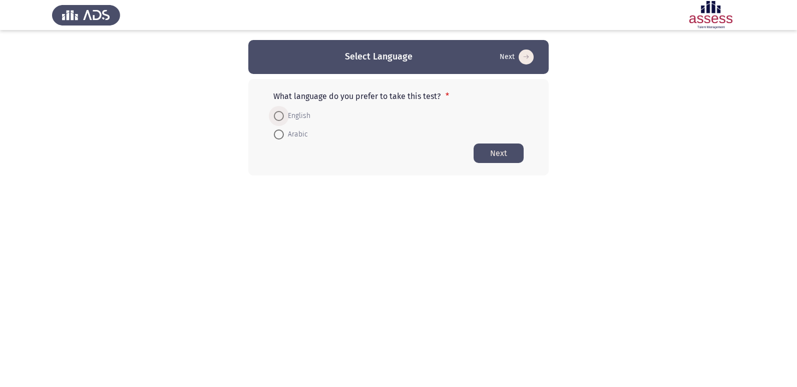
click at [274, 115] on span at bounding box center [279, 116] width 10 height 10
click at [274, 115] on input "English" at bounding box center [279, 116] width 10 height 10
radio input "true"
click at [488, 156] on button "Next" at bounding box center [498, 153] width 50 height 20
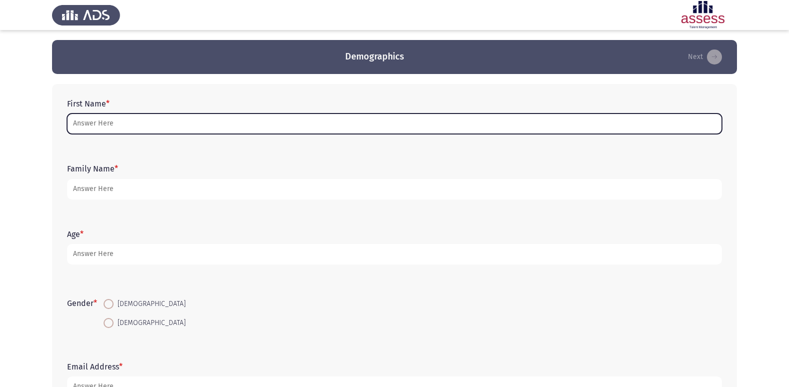
click at [271, 124] on input "First Name *" at bounding box center [394, 124] width 655 height 21
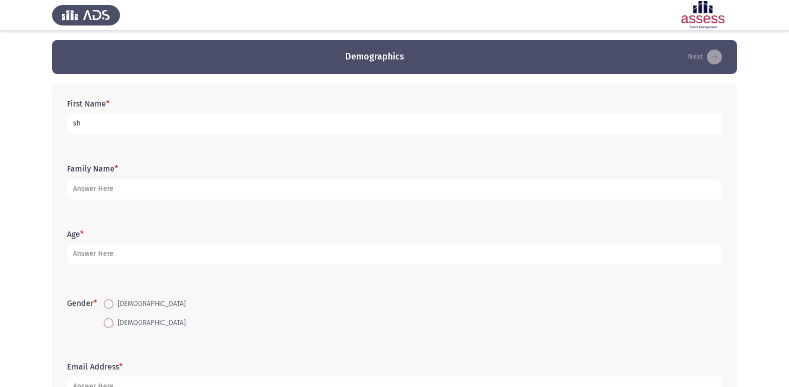
type input "s"
type input "[PERSON_NAME]"
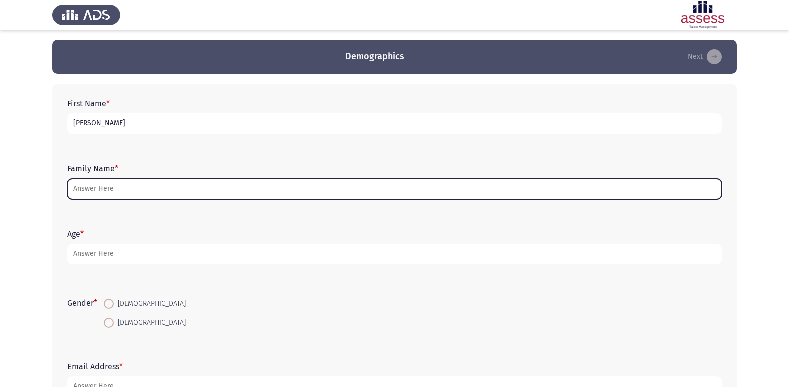
click at [240, 195] on input "Family Name *" at bounding box center [394, 189] width 655 height 21
click at [222, 188] on input "Family Name *" at bounding box center [394, 189] width 655 height 21
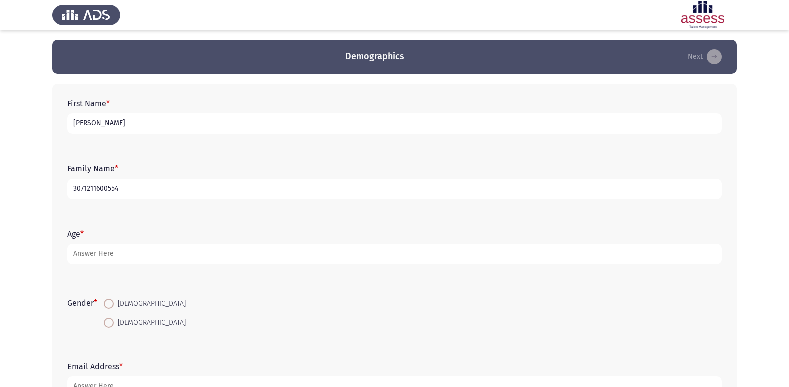
type input "3071211600554"
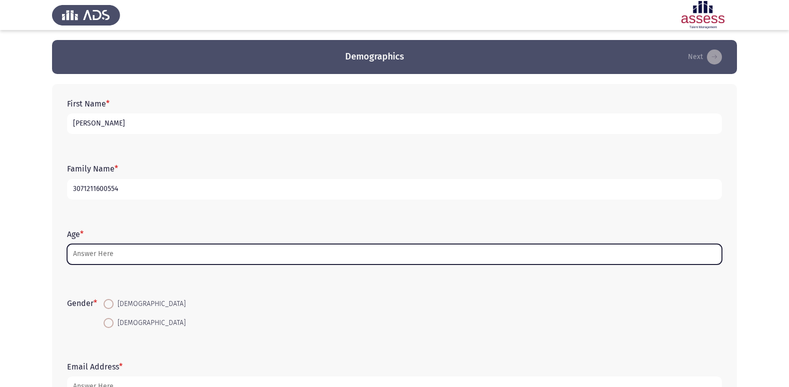
click at [220, 249] on input "Age *" at bounding box center [394, 254] width 655 height 21
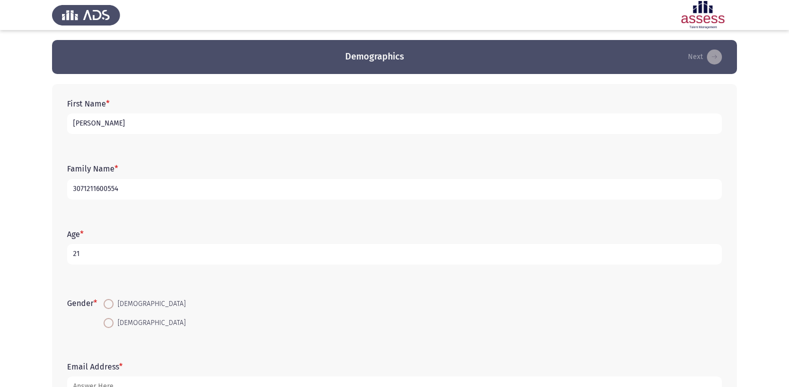
type input "2"
type input "18"
click at [109, 306] on span at bounding box center [109, 304] width 10 height 10
click at [109, 306] on input "[DEMOGRAPHIC_DATA]" at bounding box center [109, 304] width 10 height 10
radio input "true"
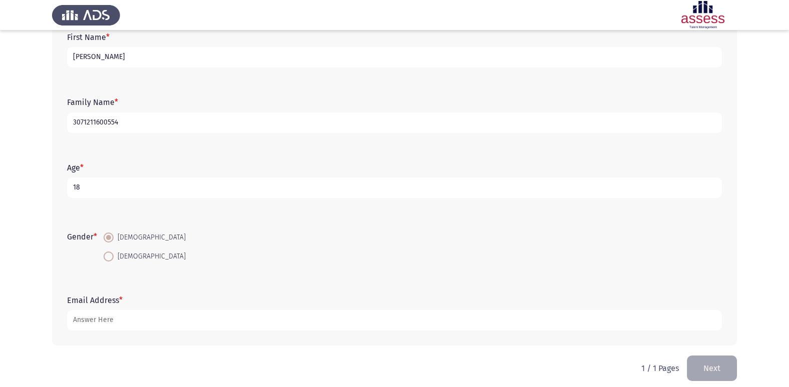
scroll to position [68, 0]
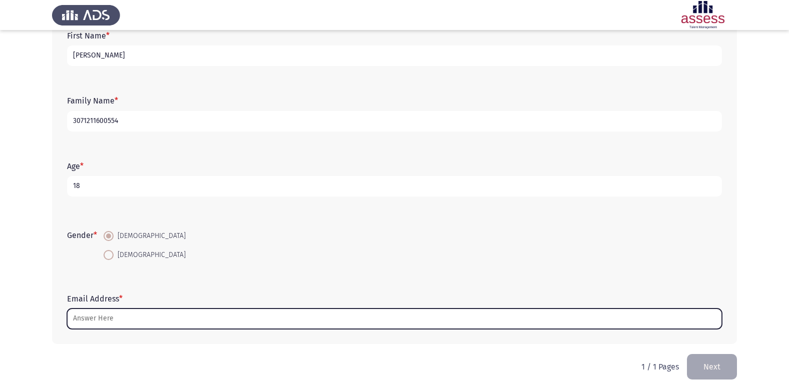
click at [223, 317] on input "Email Address *" at bounding box center [394, 319] width 655 height 21
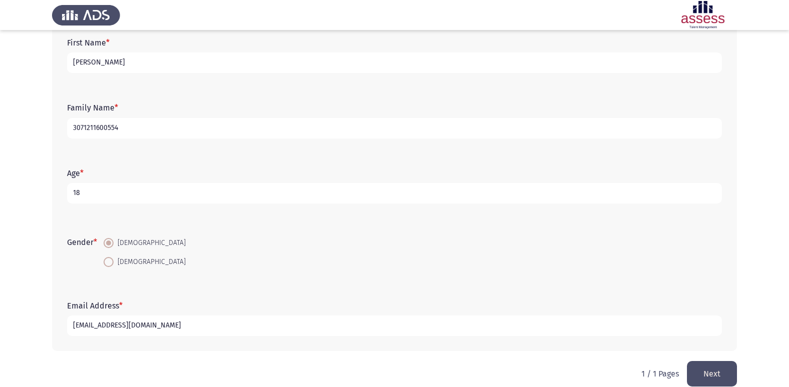
scroll to position [68, 0]
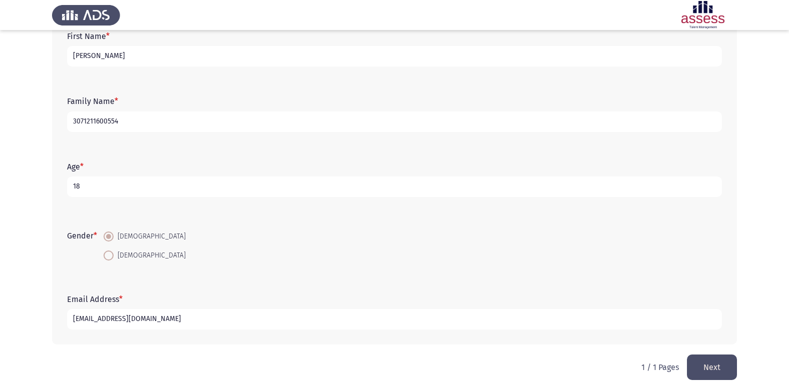
type input "[EMAIL_ADDRESS][DOMAIN_NAME]"
click at [721, 361] on button "Next" at bounding box center [712, 368] width 50 height 26
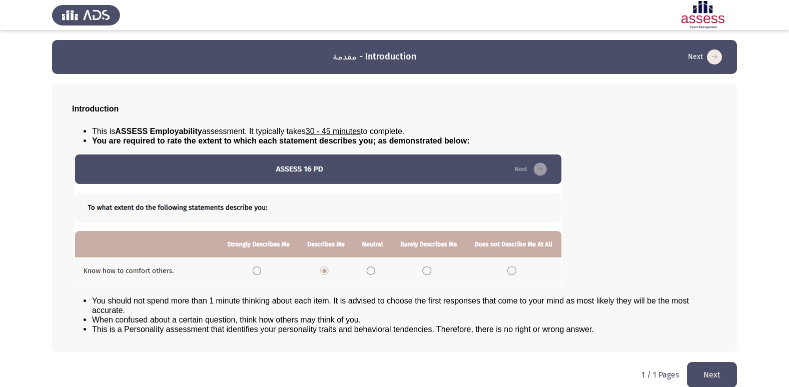
scroll to position [11, 0]
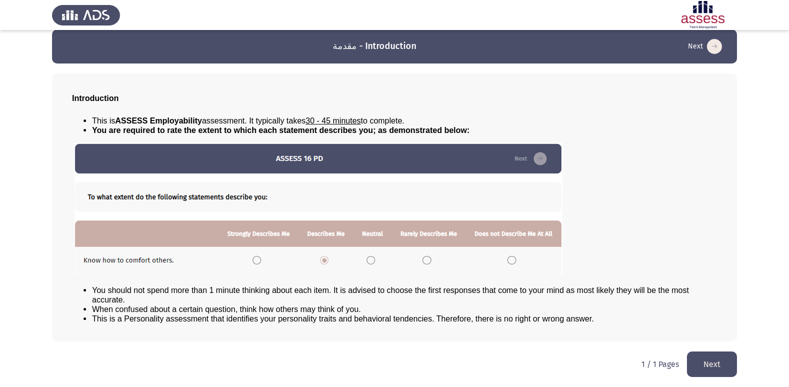
click at [714, 365] on button "Next" at bounding box center [712, 365] width 50 height 26
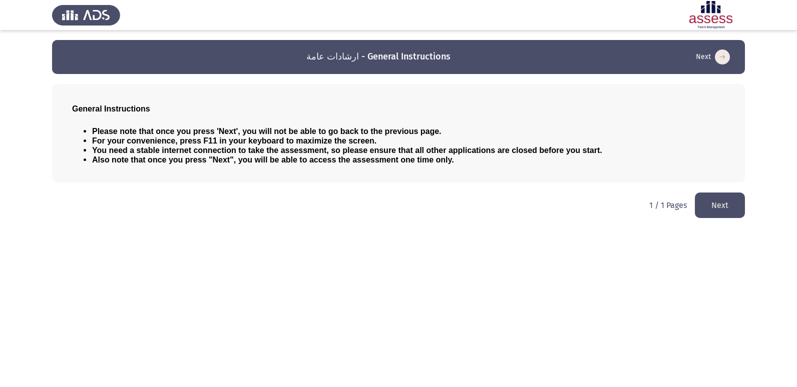
click at [738, 210] on button "Next" at bounding box center [720, 206] width 50 height 26
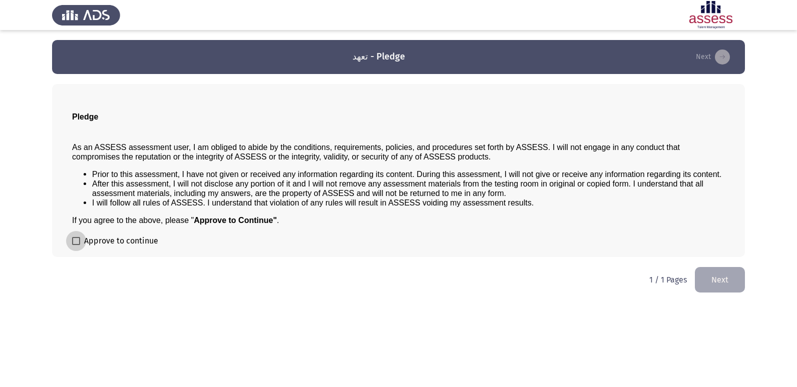
click at [77, 240] on span at bounding box center [76, 241] width 8 height 8
click at [76, 245] on input "Approve to continue" at bounding box center [76, 245] width 1 height 1
checkbox input "true"
click at [713, 285] on button "Next" at bounding box center [720, 280] width 50 height 26
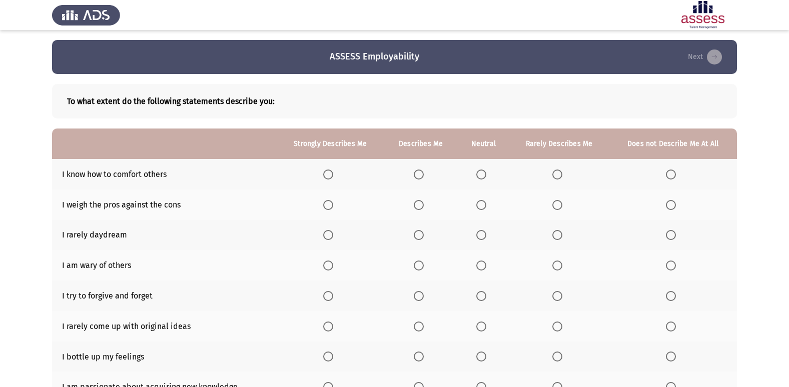
click at [483, 234] on span "Select an option" at bounding box center [481, 235] width 10 height 10
click at [483, 234] on input "Select an option" at bounding box center [481, 235] width 10 height 10
click at [420, 204] on span "Select an option" at bounding box center [419, 205] width 10 height 10
click at [420, 204] on input "Select an option" at bounding box center [419, 205] width 10 height 10
click at [329, 176] on span "Select an option" at bounding box center [328, 175] width 10 height 10
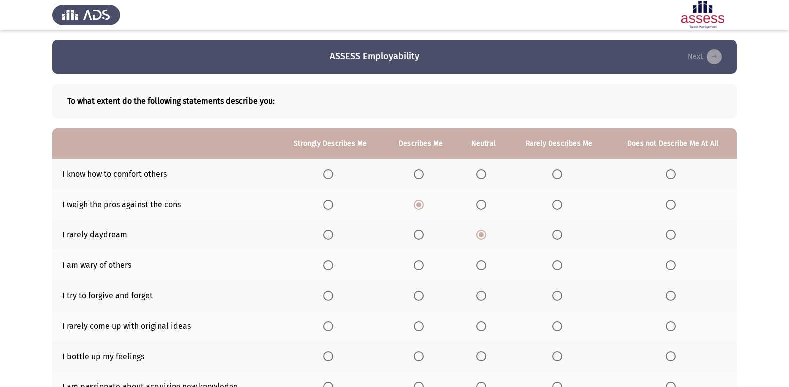
click at [329, 176] on input "Select an option" at bounding box center [328, 175] width 10 height 10
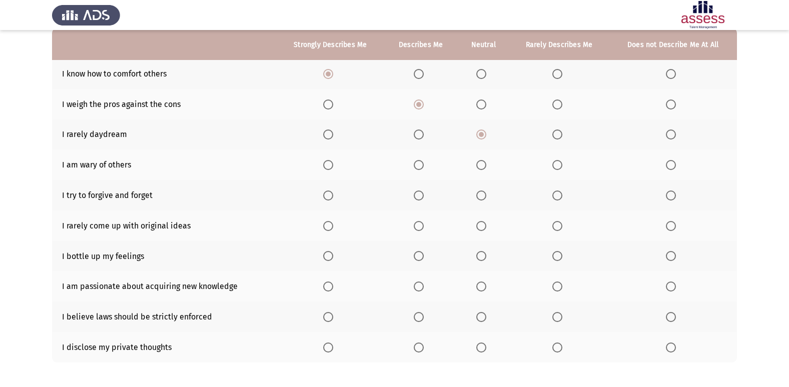
scroll to position [101, 0]
click at [421, 75] on span "Select an option" at bounding box center [419, 74] width 10 height 10
click at [421, 75] on input "Select an option" at bounding box center [419, 74] width 10 height 10
click at [555, 162] on span "Select an option" at bounding box center [557, 165] width 10 height 10
click at [555, 162] on input "Select an option" at bounding box center [557, 165] width 10 height 10
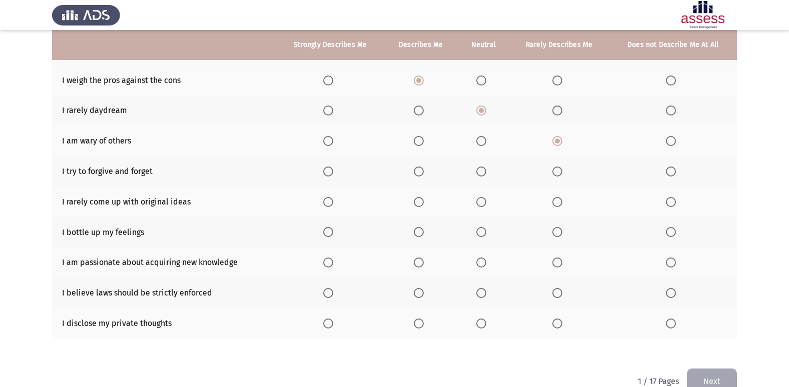
scroll to position [126, 0]
click at [671, 140] on span "Select an option" at bounding box center [671, 140] width 0 height 0
click at [671, 140] on input "Select an option" at bounding box center [671, 140] width 10 height 10
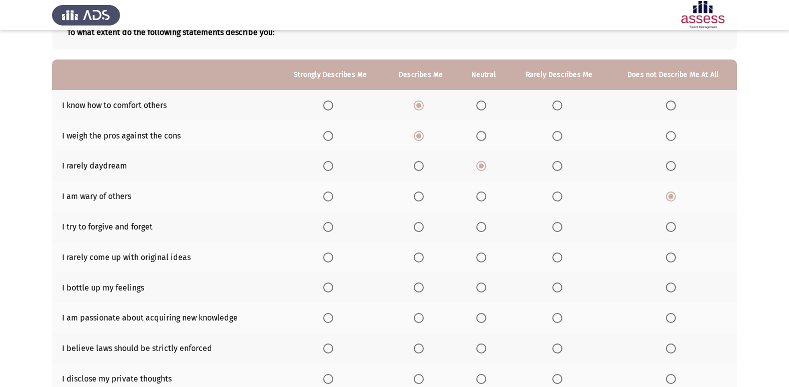
scroll to position [66, 0]
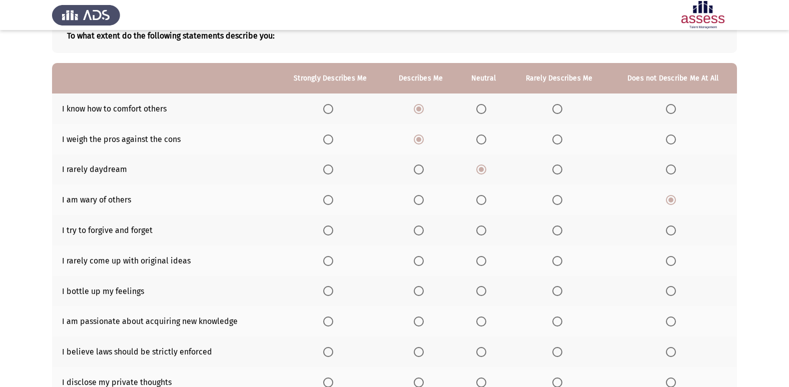
click at [326, 108] on span "Select an option" at bounding box center [328, 109] width 10 height 10
click at [326, 108] on input "Select an option" at bounding box center [328, 109] width 10 height 10
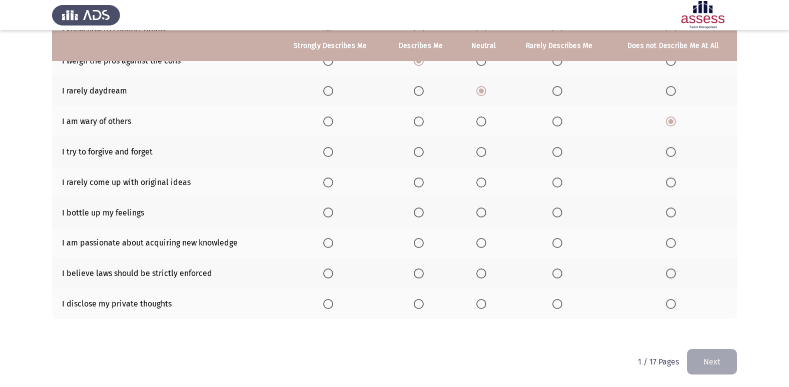
scroll to position [146, 0]
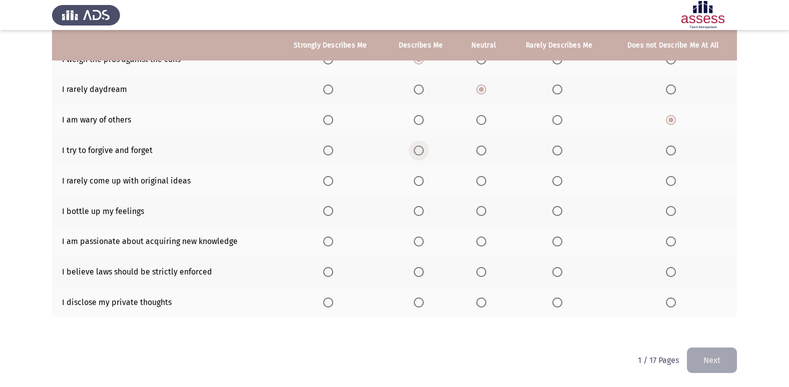
click at [420, 152] on span "Select an option" at bounding box center [419, 151] width 10 height 10
click at [420, 152] on input "Select an option" at bounding box center [419, 151] width 10 height 10
click at [479, 179] on span "Select an option" at bounding box center [481, 181] width 10 height 10
click at [479, 179] on input "Select an option" at bounding box center [481, 181] width 10 height 10
click at [419, 180] on span "Select an option" at bounding box center [419, 181] width 10 height 10
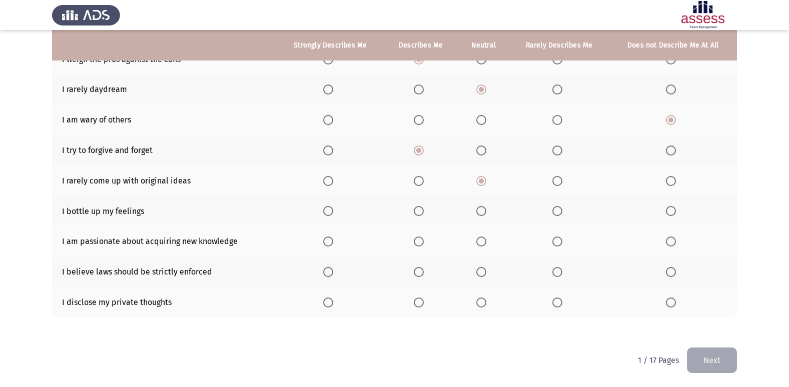
click at [419, 180] on input "Select an option" at bounding box center [419, 181] width 10 height 10
click at [485, 180] on span "Select an option" at bounding box center [481, 181] width 10 height 10
click at [485, 180] on input "Select an option" at bounding box center [481, 181] width 10 height 10
click at [418, 211] on span "Select an option" at bounding box center [419, 211] width 10 height 10
click at [418, 211] on input "Select an option" at bounding box center [419, 211] width 10 height 10
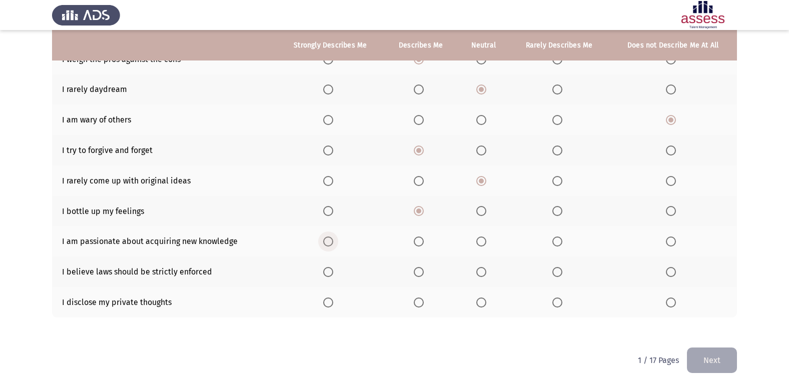
click at [329, 243] on span "Select an option" at bounding box center [328, 242] width 10 height 10
click at [329, 243] on input "Select an option" at bounding box center [328, 242] width 10 height 10
click at [670, 270] on span "Select an option" at bounding box center [671, 272] width 10 height 10
click at [670, 270] on input "Select an option" at bounding box center [671, 272] width 10 height 10
click at [486, 302] on span "Select an option" at bounding box center [481, 303] width 10 height 10
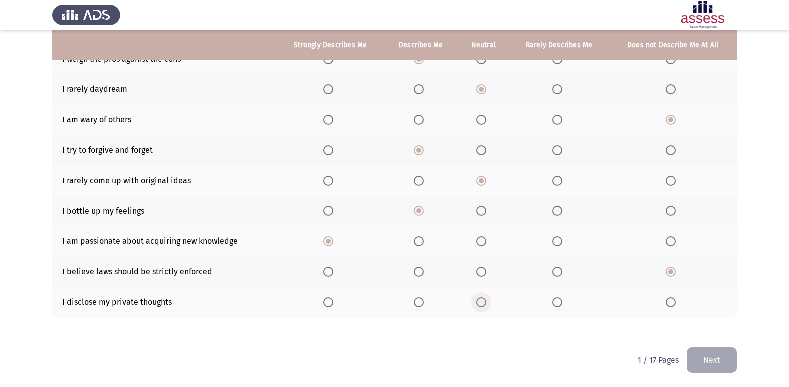
click at [486, 302] on input "Select an option" at bounding box center [481, 303] width 10 height 10
click at [718, 363] on button "Next" at bounding box center [712, 361] width 50 height 26
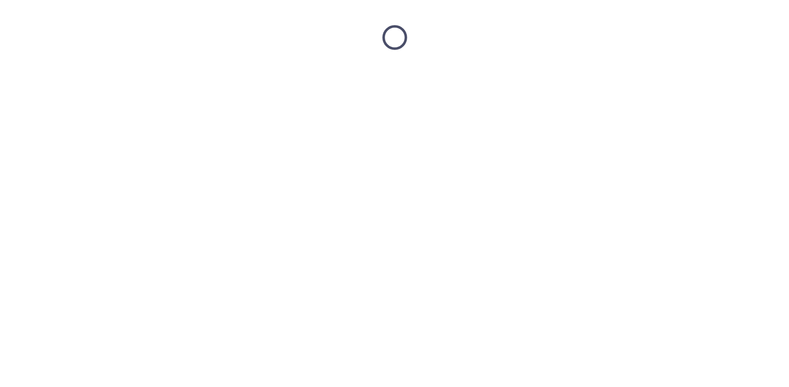
scroll to position [0, 0]
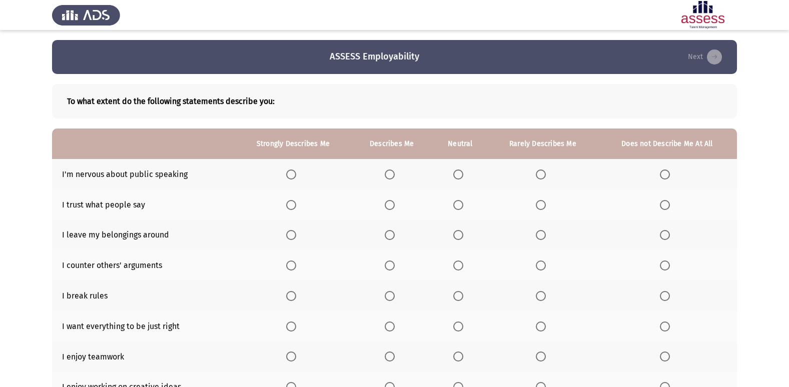
click at [537, 173] on span "Select an option" at bounding box center [541, 175] width 10 height 10
click at [537, 173] on input "Select an option" at bounding box center [541, 175] width 10 height 10
click at [541, 207] on span "Select an option" at bounding box center [541, 205] width 10 height 10
click at [541, 207] on input "Select an option" at bounding box center [541, 205] width 10 height 10
click at [669, 235] on span "Select an option" at bounding box center [665, 235] width 10 height 10
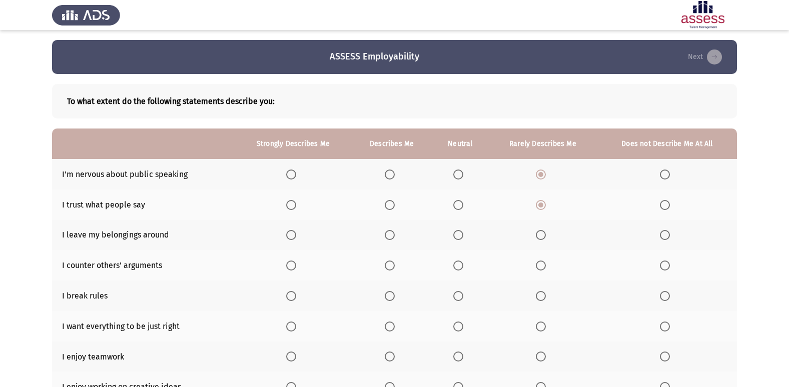
click at [669, 235] on input "Select an option" at bounding box center [665, 235] width 10 height 10
click at [391, 262] on span "Select an option" at bounding box center [390, 266] width 10 height 10
click at [391, 262] on input "Select an option" at bounding box center [390, 266] width 10 height 10
click at [665, 298] on span "Select an option" at bounding box center [665, 296] width 10 height 10
click at [665, 298] on input "Select an option" at bounding box center [665, 296] width 10 height 10
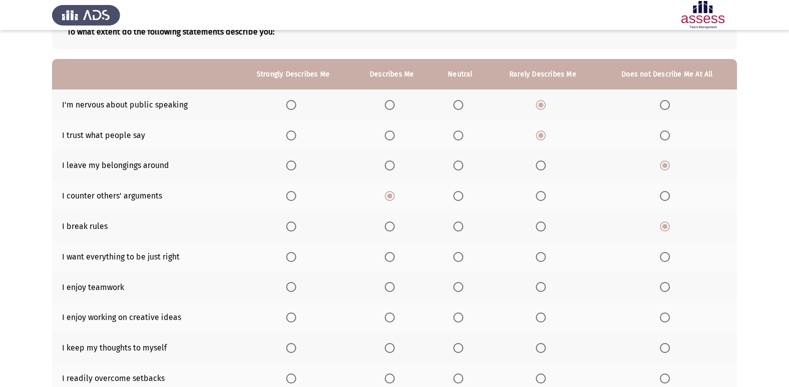
scroll to position [73, 0]
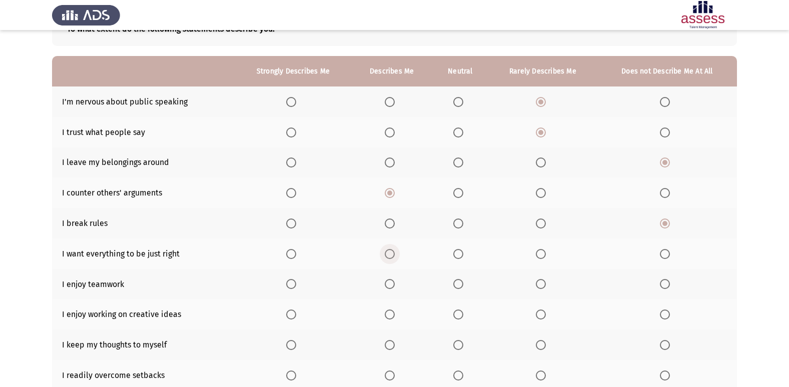
click at [393, 253] on span "Select an option" at bounding box center [390, 254] width 10 height 10
click at [393, 253] on input "Select an option" at bounding box center [390, 254] width 10 height 10
click at [392, 281] on span "Select an option" at bounding box center [390, 284] width 10 height 10
click at [392, 281] on input "Select an option" at bounding box center [390, 284] width 10 height 10
click at [286, 283] on th at bounding box center [293, 284] width 117 height 31
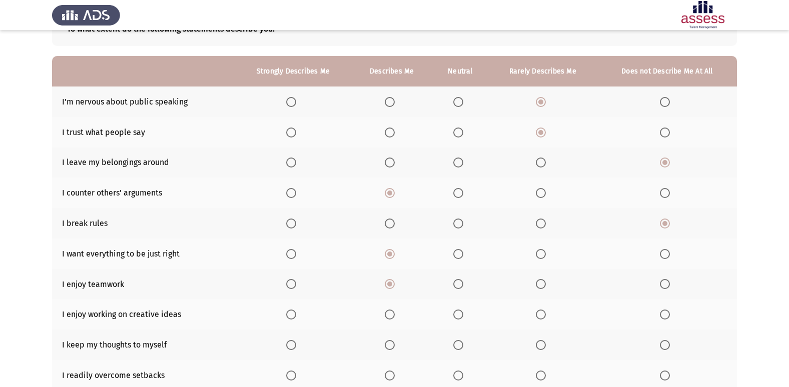
click at [290, 283] on span "Select an option" at bounding box center [291, 284] width 10 height 10
click at [290, 283] on input "Select an option" at bounding box center [291, 284] width 10 height 10
click at [295, 313] on span "Select an option" at bounding box center [291, 315] width 10 height 10
click at [295, 313] on input "Select an option" at bounding box center [291, 315] width 10 height 10
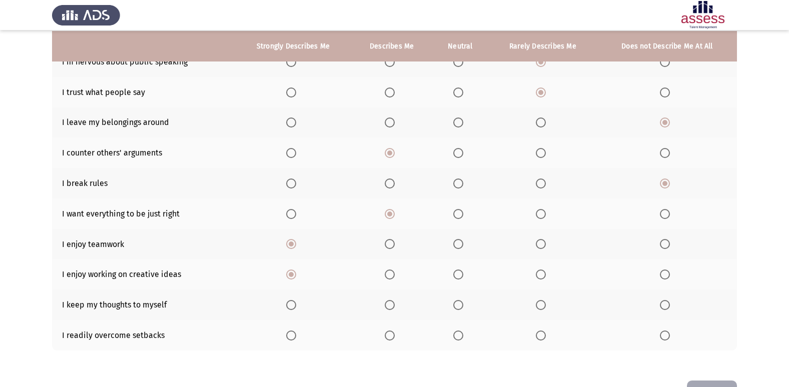
scroll to position [115, 0]
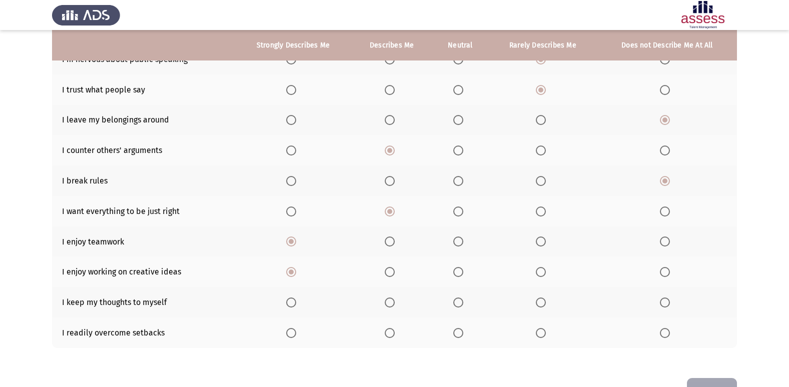
click at [459, 305] on span "Select an option" at bounding box center [458, 303] width 10 height 10
click at [459, 305] on input "Select an option" at bounding box center [458, 303] width 10 height 10
click at [392, 331] on span "Select an option" at bounding box center [390, 333] width 10 height 10
click at [392, 331] on input "Select an option" at bounding box center [390, 333] width 10 height 10
click at [718, 380] on button "Next" at bounding box center [712, 391] width 50 height 26
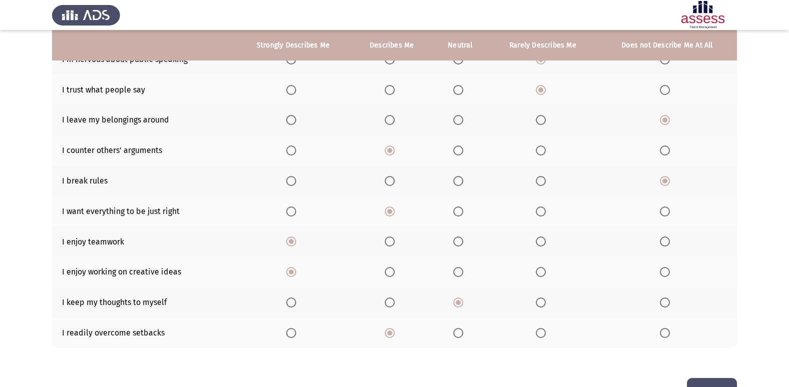
scroll to position [0, 0]
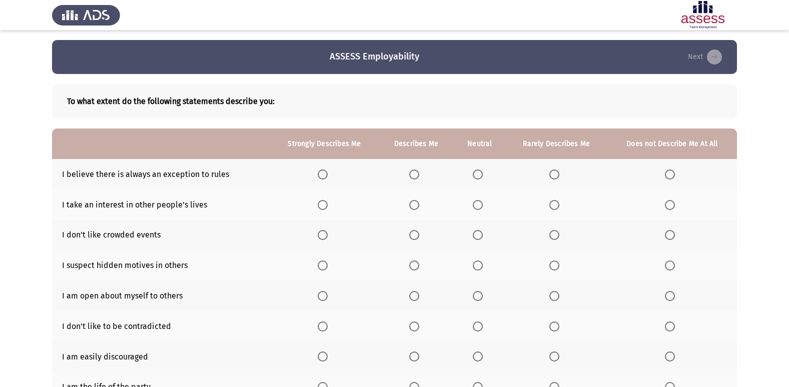
click at [478, 179] on span "Select an option" at bounding box center [478, 175] width 10 height 10
click at [478, 179] on input "Select an option" at bounding box center [478, 175] width 10 height 10
click at [671, 206] on span "Select an option" at bounding box center [670, 205] width 10 height 10
click at [671, 206] on input "Select an option" at bounding box center [670, 205] width 10 height 10
click at [553, 235] on span "Select an option" at bounding box center [554, 235] width 10 height 10
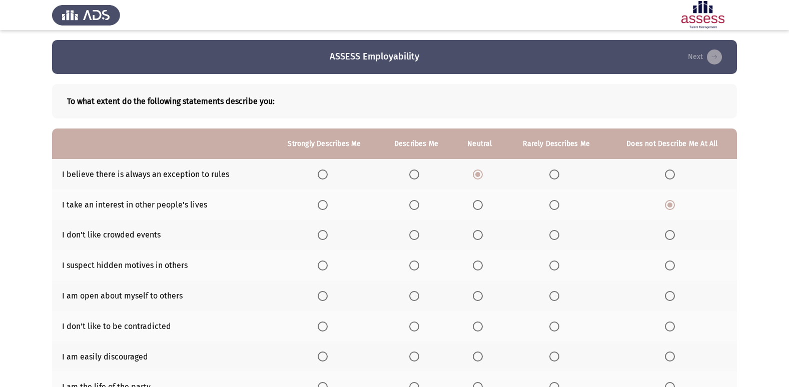
click at [553, 235] on input "Select an option" at bounding box center [554, 235] width 10 height 10
click at [554, 266] on span "Select an option" at bounding box center [554, 266] width 10 height 10
click at [554, 266] on input "Select an option" at bounding box center [554, 266] width 10 height 10
click at [552, 291] on span "Select an option" at bounding box center [554, 296] width 10 height 10
click at [552, 291] on input "Select an option" at bounding box center [554, 296] width 10 height 10
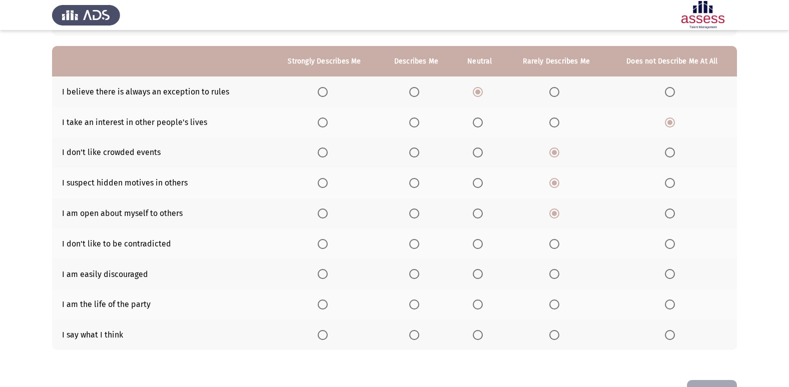
scroll to position [83, 0]
click at [476, 243] on span "Select an option" at bounding box center [478, 244] width 10 height 10
click at [476, 243] on input "Select an option" at bounding box center [478, 244] width 10 height 10
click at [556, 274] on span "Select an option" at bounding box center [554, 274] width 10 height 10
click at [556, 274] on input "Select an option" at bounding box center [554, 274] width 10 height 10
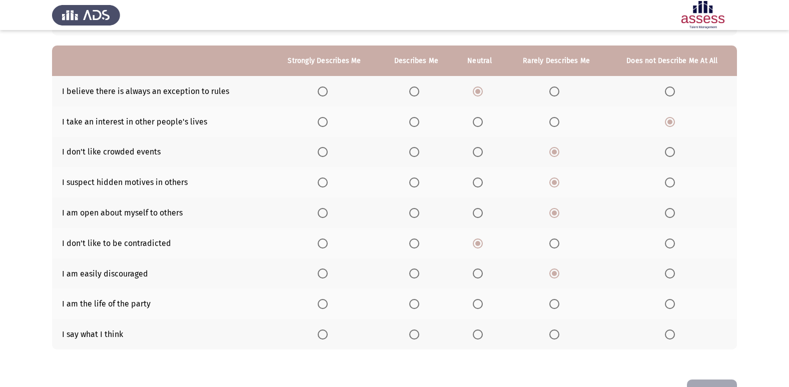
click at [551, 304] on span "Select an option" at bounding box center [554, 304] width 10 height 10
click at [551, 304] on input "Select an option" at bounding box center [554, 304] width 10 height 10
click at [478, 332] on span "Select an option" at bounding box center [478, 335] width 10 height 10
click at [478, 332] on input "Select an option" at bounding box center [478, 335] width 10 height 10
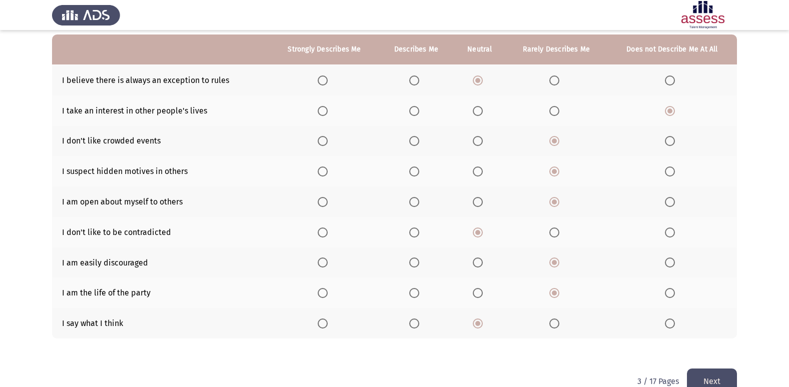
scroll to position [112, 0]
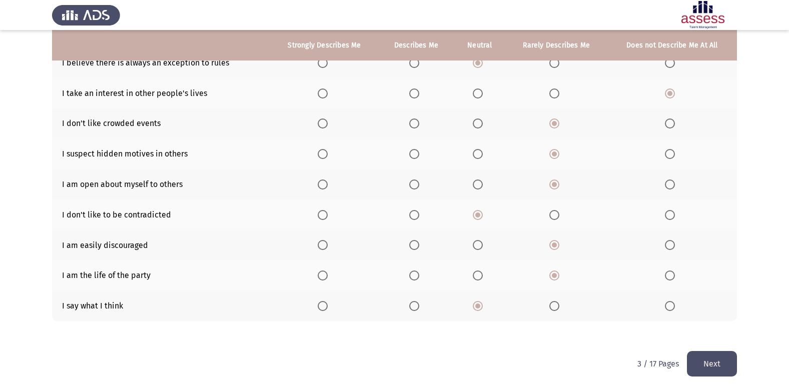
click at [708, 365] on button "Next" at bounding box center [712, 364] width 50 height 26
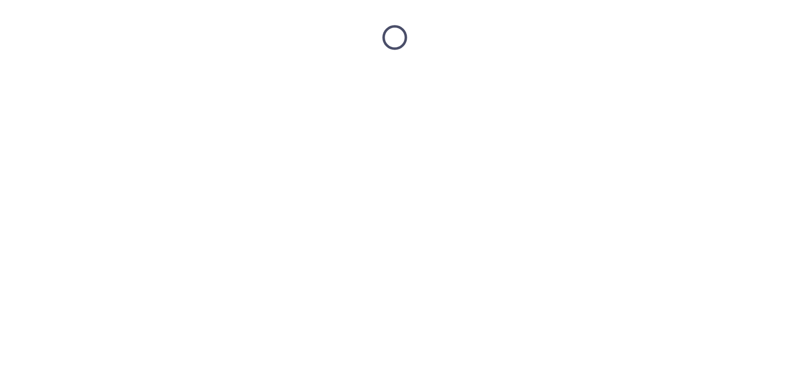
scroll to position [0, 0]
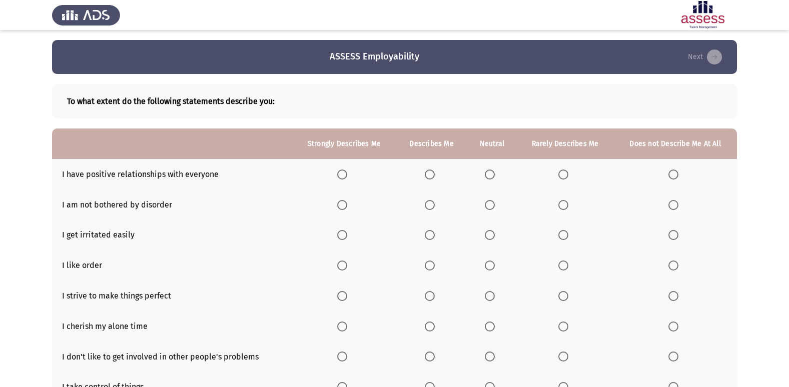
click at [427, 179] on span "Select an option" at bounding box center [430, 175] width 10 height 10
click at [427, 179] on input "Select an option" at bounding box center [430, 175] width 10 height 10
click at [671, 203] on span "Select an option" at bounding box center [674, 205] width 10 height 10
click at [671, 203] on input "Select an option" at bounding box center [674, 205] width 10 height 10
click at [563, 233] on span "Select an option" at bounding box center [563, 235] width 10 height 10
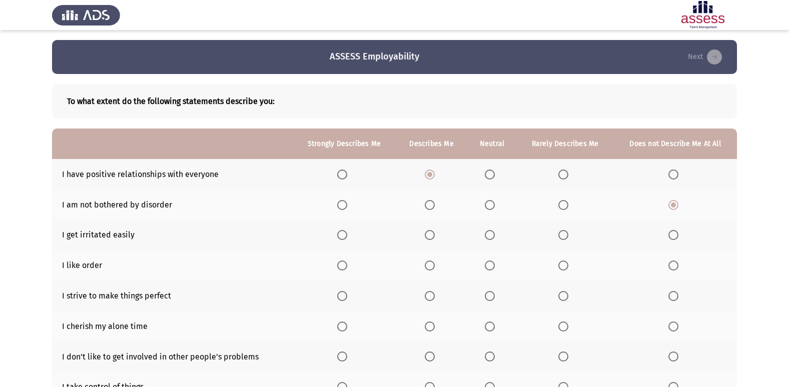
click at [563, 233] on input "Select an option" at bounding box center [563, 235] width 10 height 10
click at [340, 264] on span "Select an option" at bounding box center [342, 266] width 10 height 10
click at [340, 264] on input "Select an option" at bounding box center [342, 266] width 10 height 10
click at [430, 295] on span "Select an option" at bounding box center [430, 296] width 10 height 10
click at [430, 295] on input "Select an option" at bounding box center [430, 296] width 10 height 10
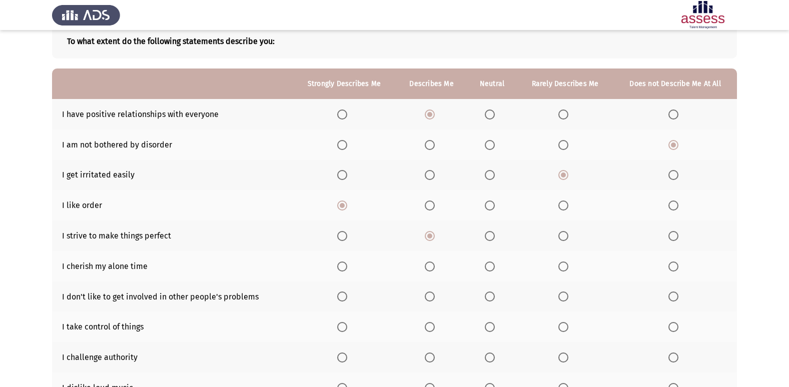
scroll to position [68, 0]
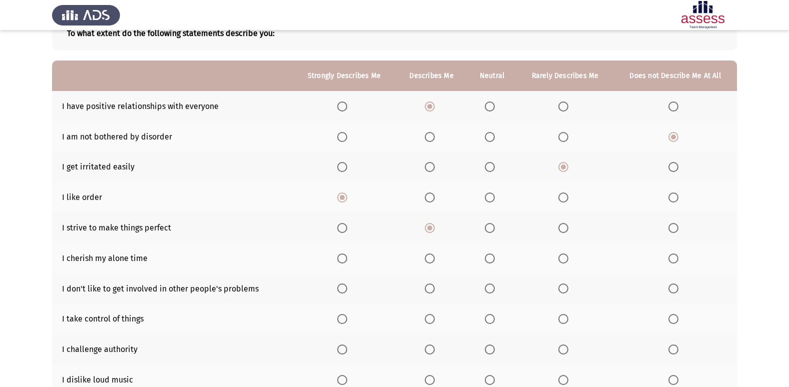
click at [490, 259] on span "Select an option" at bounding box center [490, 259] width 0 height 0
click at [490, 258] on input "Select an option" at bounding box center [490, 259] width 10 height 10
click at [562, 285] on span "Select an option" at bounding box center [563, 289] width 10 height 10
click at [562, 285] on input "Select an option" at bounding box center [563, 289] width 10 height 10
click at [432, 320] on span "Select an option" at bounding box center [430, 319] width 10 height 10
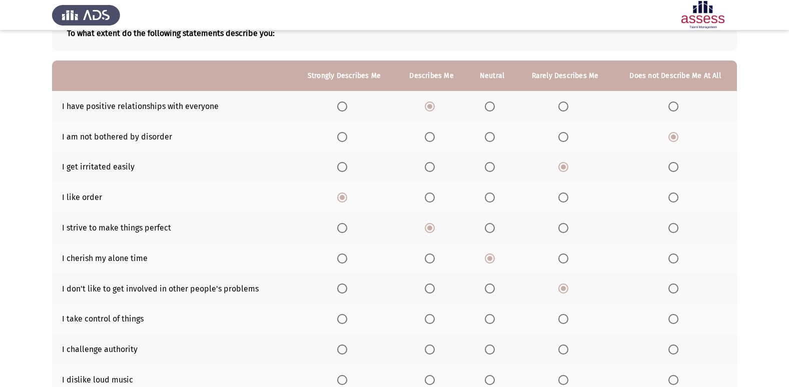
click at [432, 320] on input "Select an option" at bounding box center [430, 319] width 10 height 10
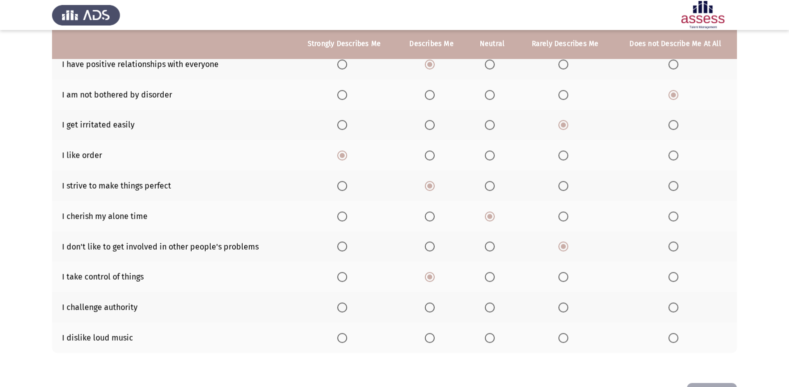
scroll to position [113, 0]
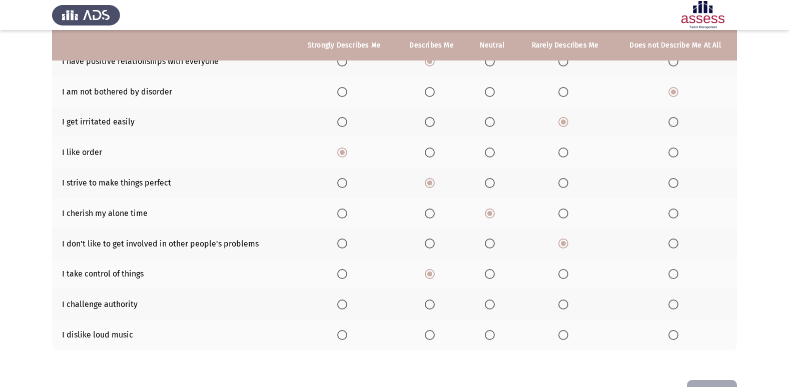
click at [565, 305] on span "Select an option" at bounding box center [563, 305] width 10 height 10
click at [565, 305] on input "Select an option" at bounding box center [563, 305] width 10 height 10
click at [494, 333] on span "Select an option" at bounding box center [490, 335] width 10 height 10
click at [494, 333] on input "Select an option" at bounding box center [490, 335] width 10 height 10
click at [723, 382] on button "Next" at bounding box center [712, 393] width 50 height 26
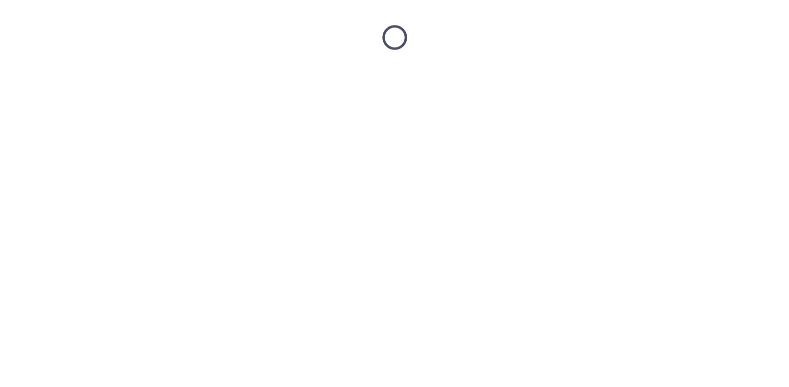
scroll to position [0, 0]
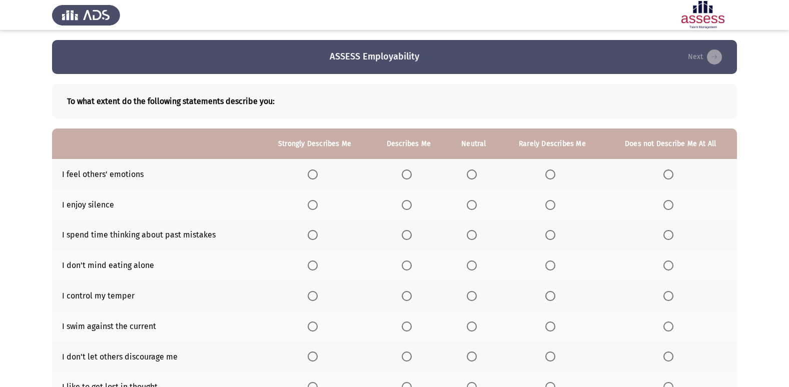
click at [405, 173] on span "Select an option" at bounding box center [407, 175] width 10 height 10
click at [405, 173] on input "Select an option" at bounding box center [407, 175] width 10 height 10
click at [411, 205] on span "Select an option" at bounding box center [407, 205] width 10 height 10
click at [411, 205] on input "Select an option" at bounding box center [407, 205] width 10 height 10
click at [472, 235] on span "Select an option" at bounding box center [472, 235] width 0 height 0
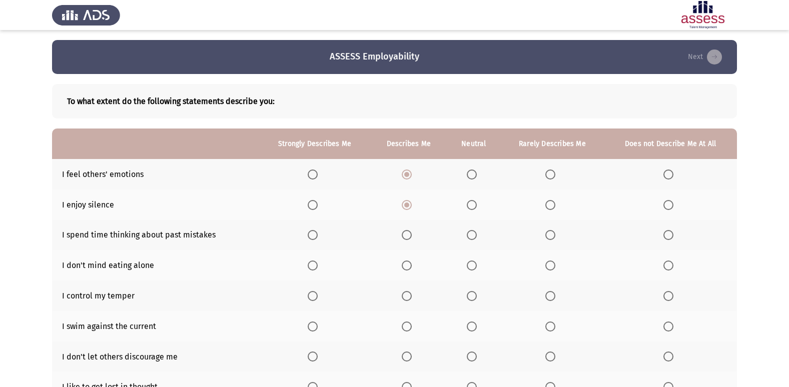
click at [472, 235] on input "Select an option" at bounding box center [472, 235] width 10 height 10
click at [405, 264] on span "Select an option" at bounding box center [407, 266] width 10 height 10
click at [405, 264] on input "Select an option" at bounding box center [407, 266] width 10 height 10
click at [408, 294] on span "Select an option" at bounding box center [407, 296] width 10 height 10
click at [408, 294] on input "Select an option" at bounding box center [407, 296] width 10 height 10
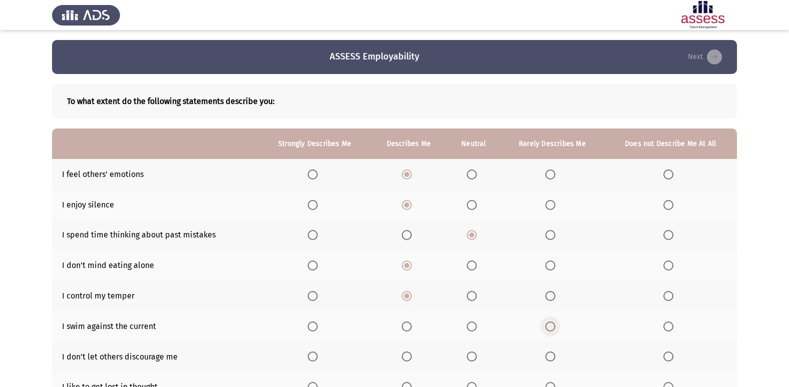
click at [554, 323] on span "Select an option" at bounding box center [550, 327] width 10 height 10
click at [554, 323] on input "Select an option" at bounding box center [550, 327] width 10 height 10
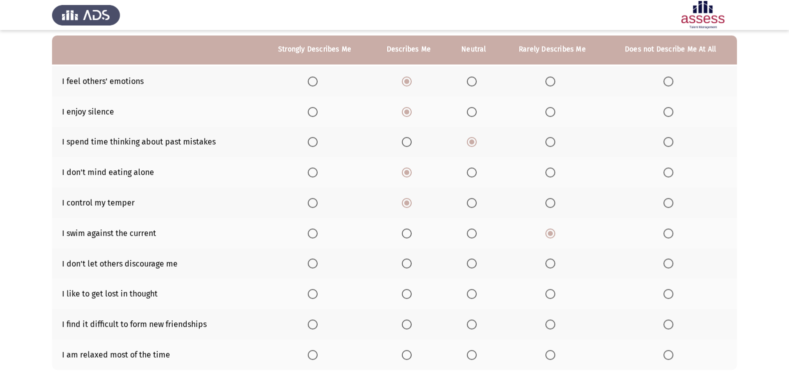
scroll to position [104, 0]
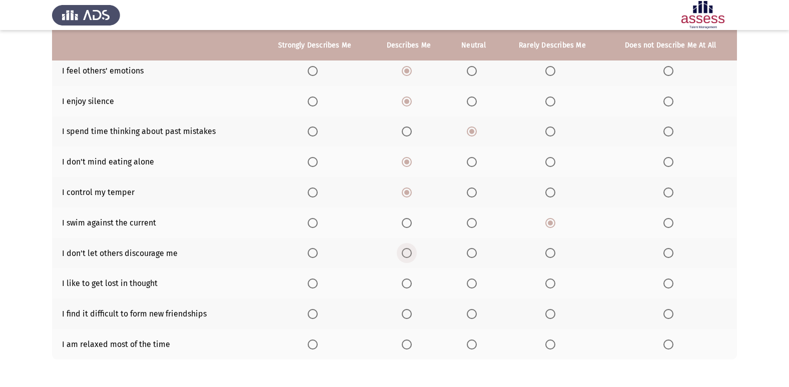
click at [408, 252] on span "Select an option" at bounding box center [407, 253] width 10 height 10
click at [408, 252] on input "Select an option" at bounding box center [407, 253] width 10 height 10
click at [667, 281] on span "Select an option" at bounding box center [669, 284] width 10 height 10
click at [667, 281] on input "Select an option" at bounding box center [669, 284] width 10 height 10
click at [665, 311] on span "Select an option" at bounding box center [669, 314] width 10 height 10
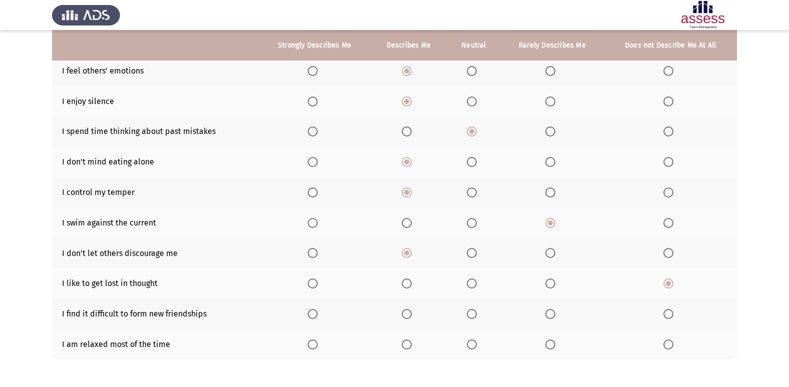
click at [665, 311] on input "Select an option" at bounding box center [669, 314] width 10 height 10
click at [668, 342] on span "Select an option" at bounding box center [669, 345] width 10 height 10
click at [668, 342] on input "Select an option" at bounding box center [669, 345] width 10 height 10
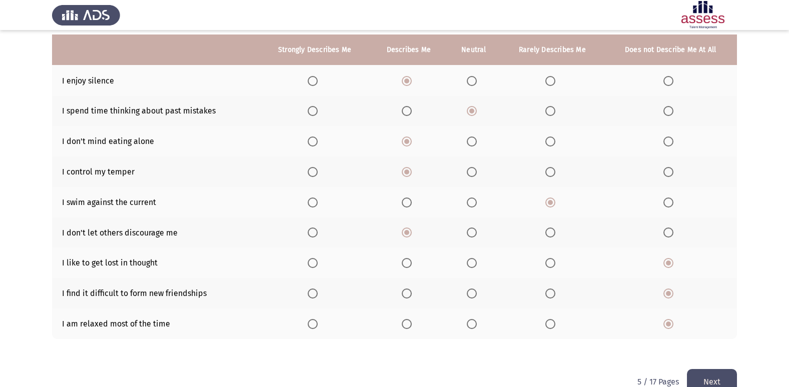
scroll to position [146, 0]
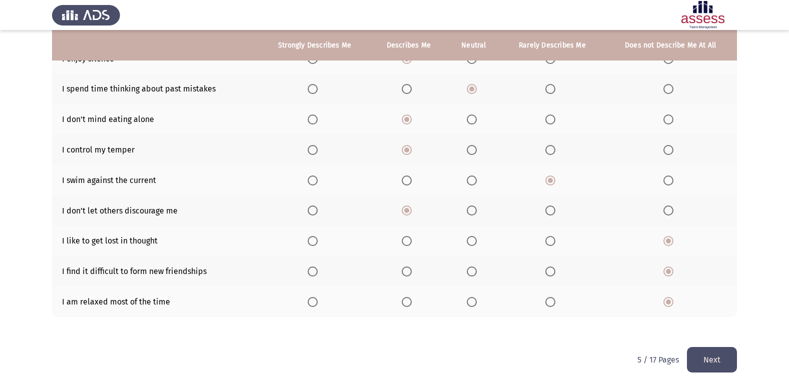
click at [719, 358] on button "Next" at bounding box center [712, 360] width 50 height 26
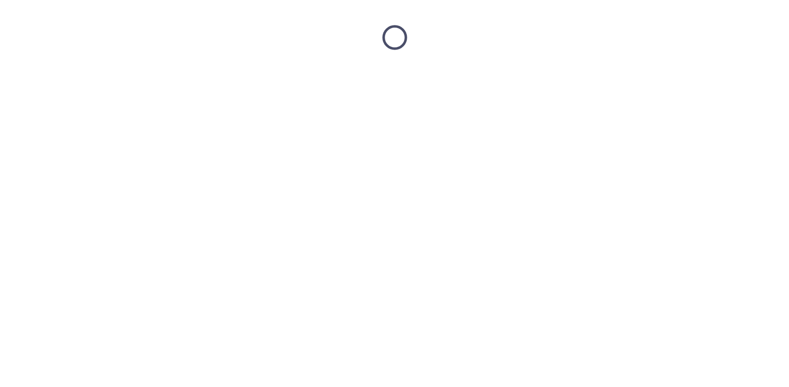
scroll to position [0, 0]
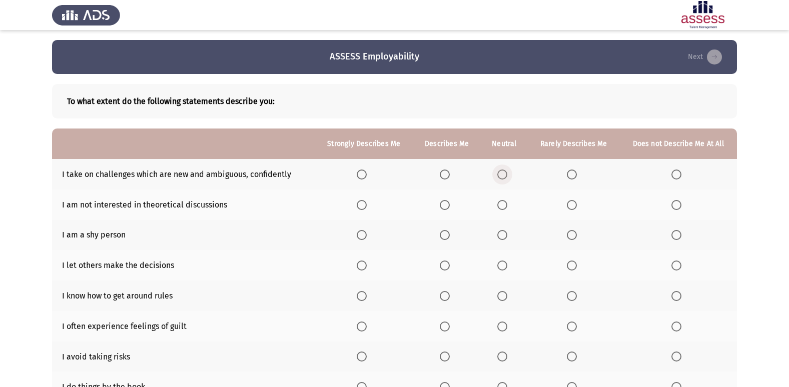
click at [502, 174] on span "Select an option" at bounding box center [502, 175] width 10 height 10
click at [502, 174] on input "Select an option" at bounding box center [502, 175] width 10 height 10
click at [445, 175] on span "Select an option" at bounding box center [445, 175] width 10 height 10
click at [445, 175] on input "Select an option" at bounding box center [445, 175] width 10 height 10
click at [676, 235] on span "Select an option" at bounding box center [677, 235] width 10 height 10
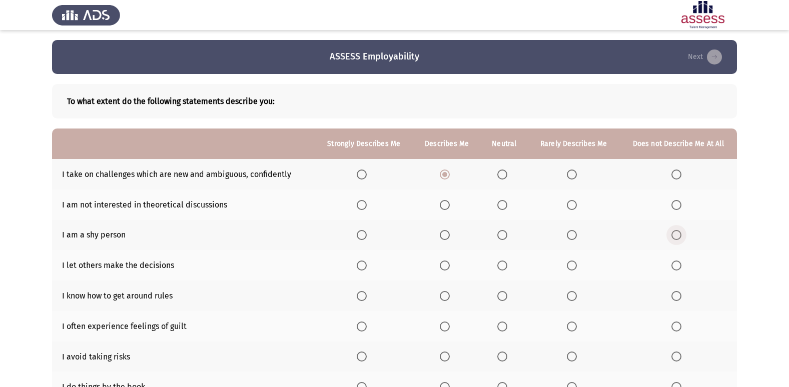
click at [676, 235] on input "Select an option" at bounding box center [677, 235] width 10 height 10
click at [499, 203] on span "Select an option" at bounding box center [502, 205] width 10 height 10
click at [499, 203] on input "Select an option" at bounding box center [502, 205] width 10 height 10
click at [677, 266] on span "Select an option" at bounding box center [677, 266] width 0 height 0
click at [677, 265] on input "Select an option" at bounding box center [677, 266] width 10 height 10
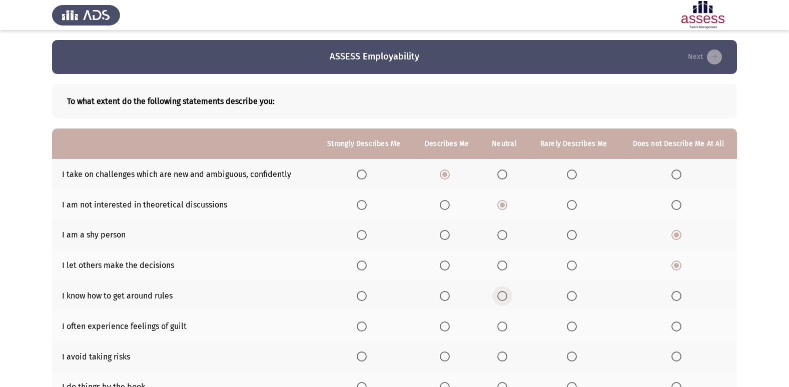
click at [504, 294] on span "Select an option" at bounding box center [502, 296] width 10 height 10
click at [504, 294] on input "Select an option" at bounding box center [502, 296] width 10 height 10
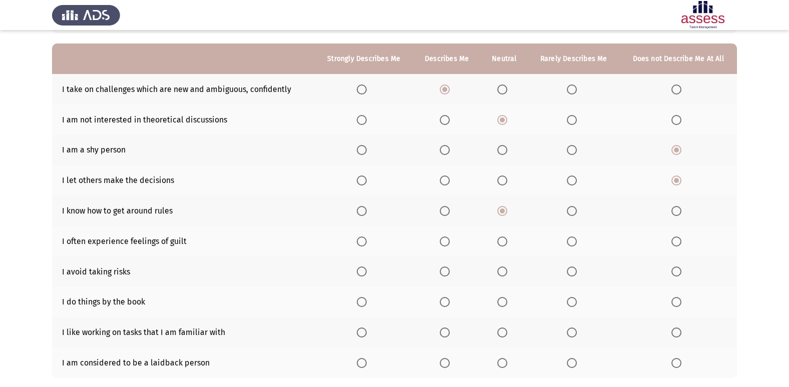
scroll to position [86, 0]
click at [572, 237] on span "Select an option" at bounding box center [572, 241] width 10 height 10
click at [572, 237] on input "Select an option" at bounding box center [572, 241] width 10 height 10
click at [677, 273] on span "Select an option" at bounding box center [677, 271] width 10 height 10
click at [677, 273] on input "Select an option" at bounding box center [677, 271] width 10 height 10
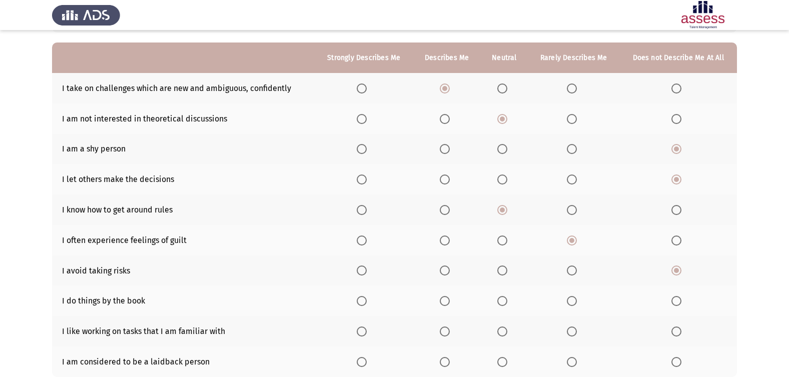
click at [572, 301] on span "Select an option" at bounding box center [572, 301] width 0 height 0
click at [573, 301] on input "Select an option" at bounding box center [572, 301] width 10 height 10
click at [450, 333] on span "Select an option" at bounding box center [445, 332] width 10 height 10
click at [450, 333] on input "Select an option" at bounding box center [445, 332] width 10 height 10
click at [680, 364] on span "Select an option" at bounding box center [677, 362] width 10 height 10
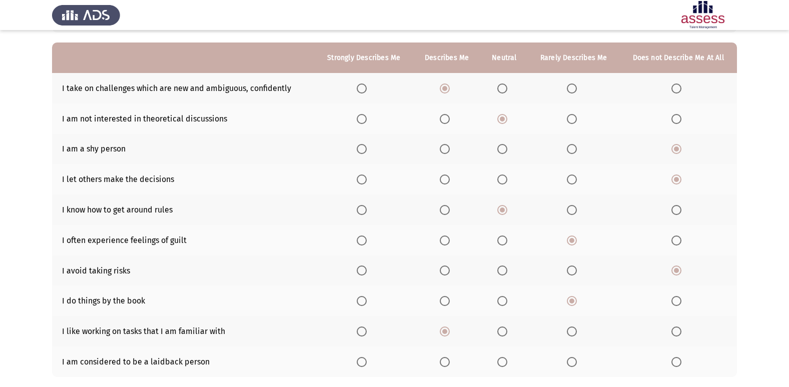
click at [680, 364] on input "Select an option" at bounding box center [677, 362] width 10 height 10
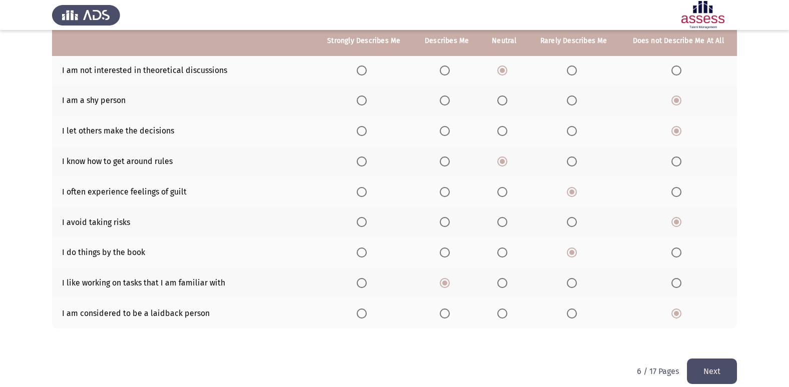
scroll to position [146, 0]
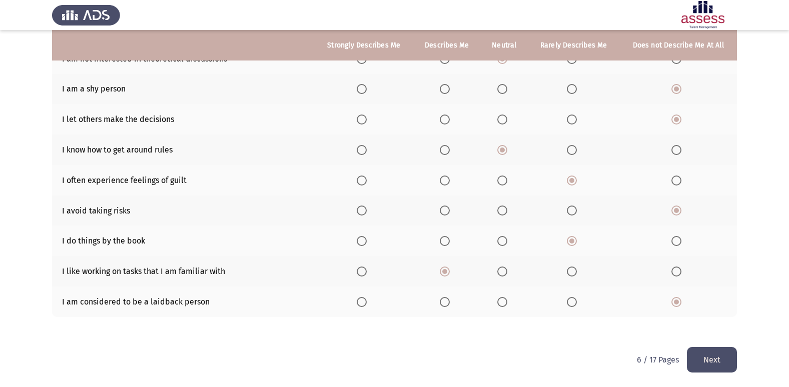
click at [725, 363] on button "Next" at bounding box center [712, 360] width 50 height 26
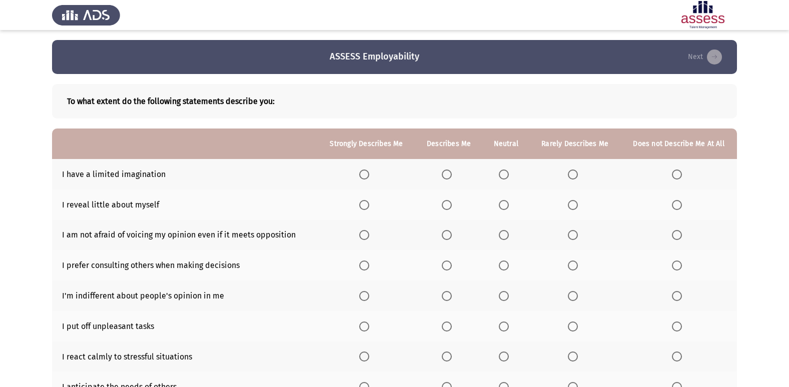
click at [676, 171] on span "Select an option" at bounding box center [677, 175] width 10 height 10
click at [676, 171] on input "Select an option" at bounding box center [677, 175] width 10 height 10
click at [509, 201] on span "Select an option" at bounding box center [504, 205] width 10 height 10
click at [509, 201] on input "Select an option" at bounding box center [504, 205] width 10 height 10
click at [449, 235] on span "Select an option" at bounding box center [447, 235] width 10 height 10
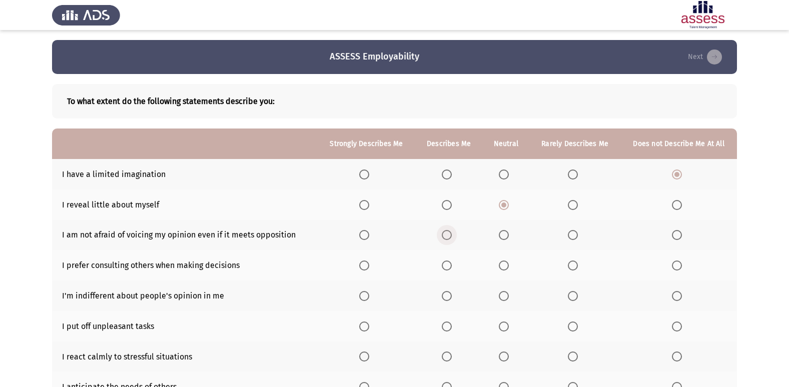
click at [449, 235] on input "Select an option" at bounding box center [447, 235] width 10 height 10
click at [445, 263] on span "Select an option" at bounding box center [447, 266] width 10 height 10
click at [445, 263] on input "Select an option" at bounding box center [447, 266] width 10 height 10
click at [506, 295] on span "Select an option" at bounding box center [504, 296] width 10 height 10
click at [506, 295] on input "Select an option" at bounding box center [504, 296] width 10 height 10
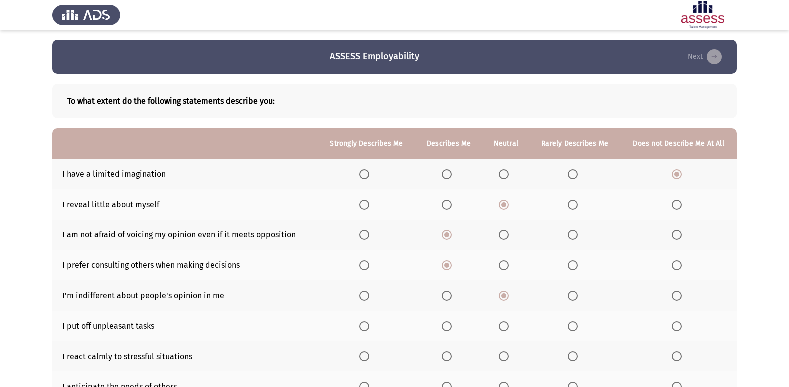
click at [679, 325] on span "Select an option" at bounding box center [677, 327] width 10 height 10
click at [679, 325] on input "Select an option" at bounding box center [677, 327] width 10 height 10
click at [445, 356] on span "Select an option" at bounding box center [447, 357] width 10 height 10
click at [445, 356] on input "Select an option" at bounding box center [447, 357] width 10 height 10
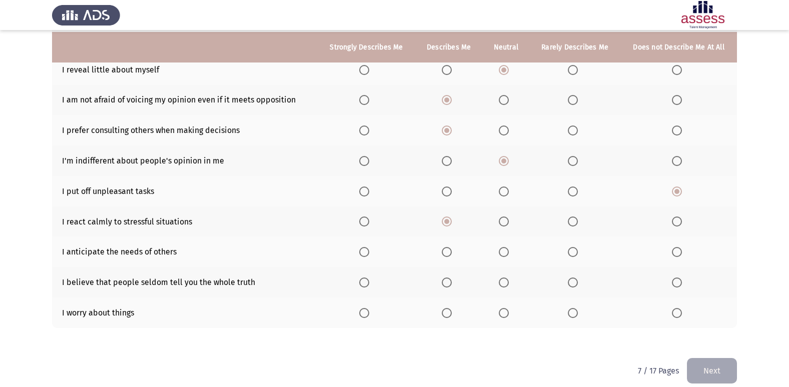
scroll to position [137, 0]
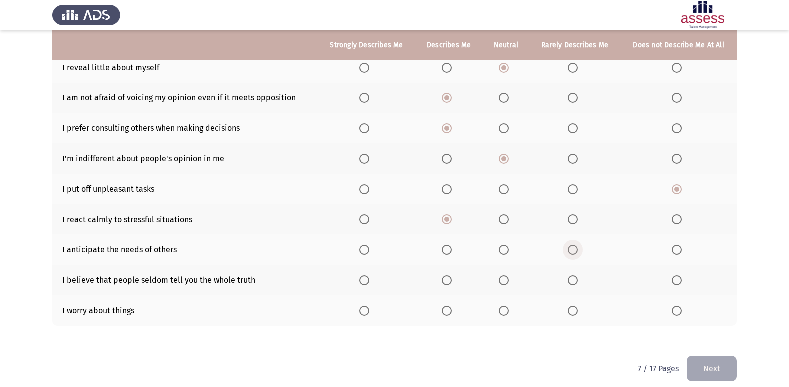
click at [574, 251] on span "Select an option" at bounding box center [573, 250] width 10 height 10
click at [574, 251] on input "Select an option" at bounding box center [573, 250] width 10 height 10
click at [500, 252] on span "Select an option" at bounding box center [504, 250] width 10 height 10
click at [500, 252] on input "Select an option" at bounding box center [504, 250] width 10 height 10
click at [679, 278] on span "Select an option" at bounding box center [677, 281] width 10 height 10
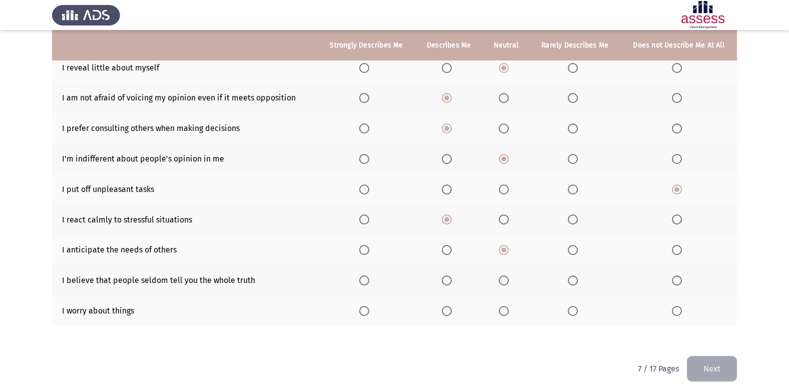
click at [679, 278] on input "Select an option" at bounding box center [677, 281] width 10 height 10
click at [578, 309] on span "Select an option" at bounding box center [573, 311] width 10 height 10
click at [578, 309] on input "Select an option" at bounding box center [573, 311] width 10 height 10
click at [723, 370] on button "Next" at bounding box center [712, 369] width 50 height 26
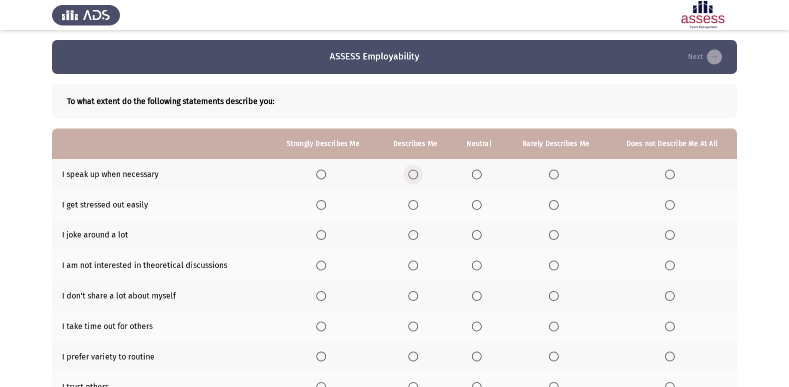
click at [414, 177] on span "Select an option" at bounding box center [413, 175] width 10 height 10
click at [414, 177] on input "Select an option" at bounding box center [413, 175] width 10 height 10
click at [551, 207] on span "Select an option" at bounding box center [554, 205] width 10 height 10
click at [551, 207] on input "Select an option" at bounding box center [554, 205] width 10 height 10
click at [672, 203] on span "Select an option" at bounding box center [670, 205] width 10 height 10
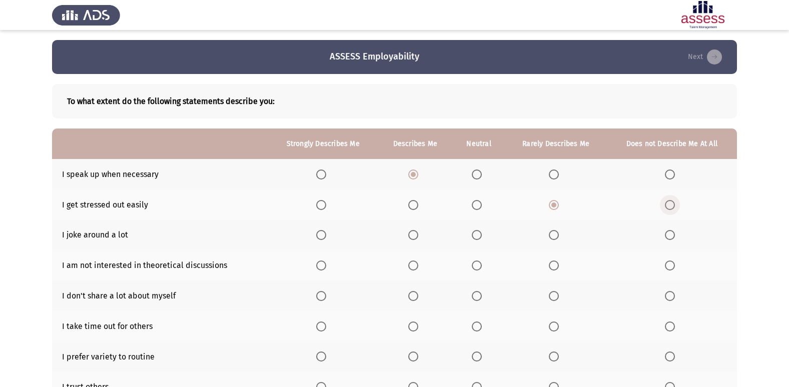
click at [672, 203] on input "Select an option" at bounding box center [670, 205] width 10 height 10
click at [671, 233] on span "Select an option" at bounding box center [670, 235] width 10 height 10
click at [671, 233] on input "Select an option" at bounding box center [670, 235] width 10 height 10
click at [480, 268] on span "Select an option" at bounding box center [477, 266] width 10 height 10
click at [480, 268] on input "Select an option" at bounding box center [477, 266] width 10 height 10
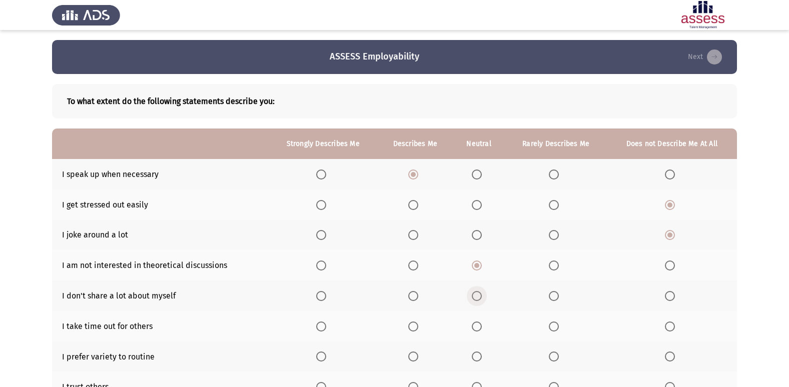
click at [479, 297] on span "Select an option" at bounding box center [477, 296] width 10 height 10
click at [479, 297] on input "Select an option" at bounding box center [477, 296] width 10 height 10
click at [554, 325] on span "Select an option" at bounding box center [554, 327] width 10 height 10
click at [554, 325] on input "Select an option" at bounding box center [554, 327] width 10 height 10
click at [412, 353] on span "Select an option" at bounding box center [413, 357] width 10 height 10
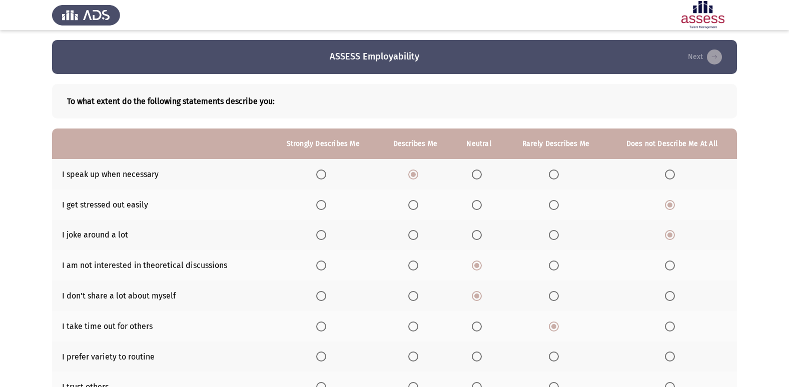
click at [412, 353] on input "Select an option" at bounding box center [413, 357] width 10 height 10
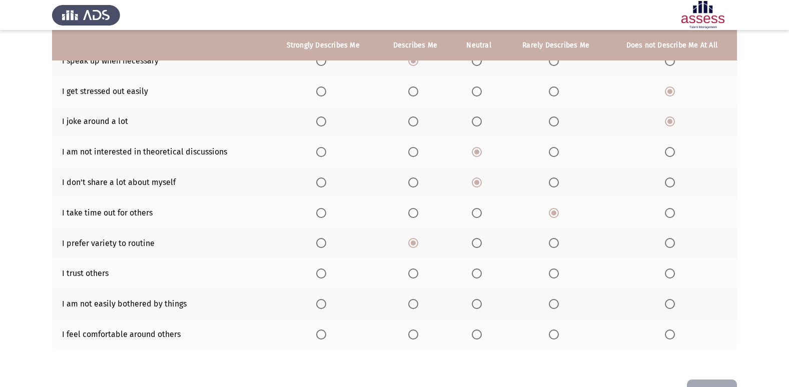
scroll to position [115, 0]
click at [553, 269] on span "Select an option" at bounding box center [554, 273] width 10 height 10
click at [553, 269] on input "Select an option" at bounding box center [554, 273] width 10 height 10
click at [415, 301] on span "Select an option" at bounding box center [413, 303] width 10 height 10
click at [415, 301] on input "Select an option" at bounding box center [413, 303] width 10 height 10
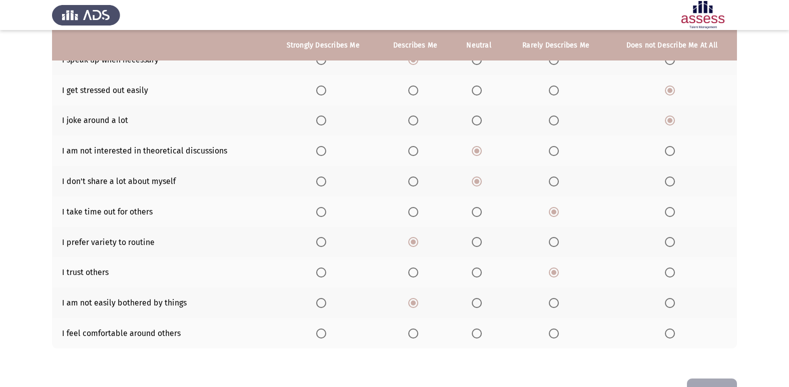
click at [552, 329] on span "Select an option" at bounding box center [554, 334] width 10 height 10
click at [552, 329] on input "Select an option" at bounding box center [554, 334] width 10 height 10
click at [700, 382] on button "Next" at bounding box center [712, 392] width 50 height 26
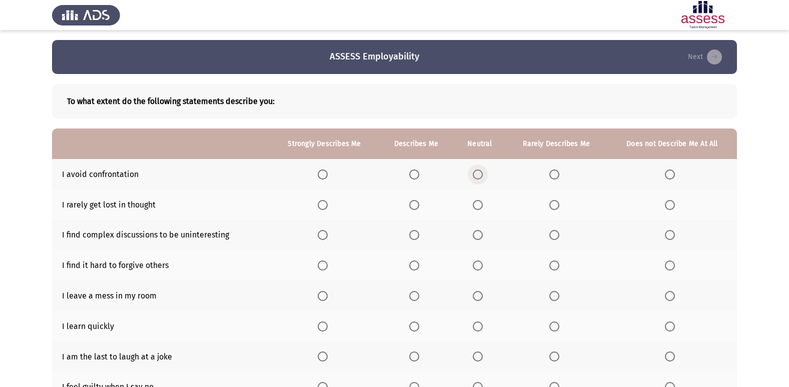
click at [480, 175] on span "Select an option" at bounding box center [478, 175] width 10 height 10
click at [480, 175] on input "Select an option" at bounding box center [478, 175] width 10 height 10
click at [669, 201] on span "Select an option" at bounding box center [670, 205] width 10 height 10
click at [669, 201] on input "Select an option" at bounding box center [670, 205] width 10 height 10
click at [670, 232] on span "Select an option" at bounding box center [670, 235] width 10 height 10
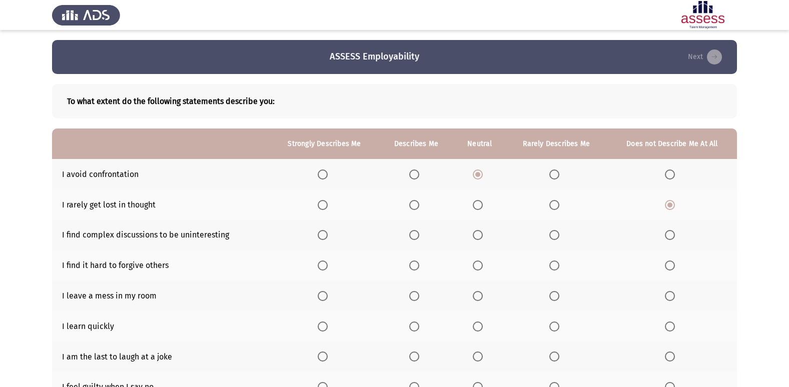
click at [670, 232] on input "Select an option" at bounding box center [670, 235] width 10 height 10
click at [555, 264] on span "Select an option" at bounding box center [554, 266] width 10 height 10
click at [555, 264] on input "Select an option" at bounding box center [554, 266] width 10 height 10
click at [672, 298] on span "Select an option" at bounding box center [670, 296] width 10 height 10
click at [672, 298] on input "Select an option" at bounding box center [670, 296] width 10 height 10
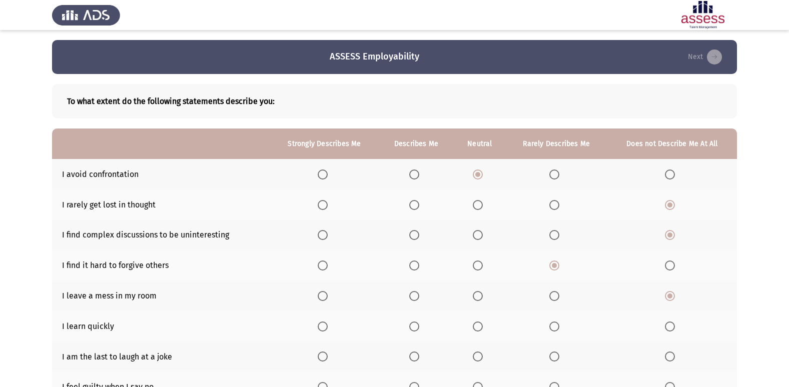
click at [415, 327] on span "Select an option" at bounding box center [414, 327] width 10 height 10
click at [415, 327] on input "Select an option" at bounding box center [414, 327] width 10 height 10
click at [556, 357] on span "Select an option" at bounding box center [554, 357] width 10 height 10
click at [556, 357] on input "Select an option" at bounding box center [554, 357] width 10 height 10
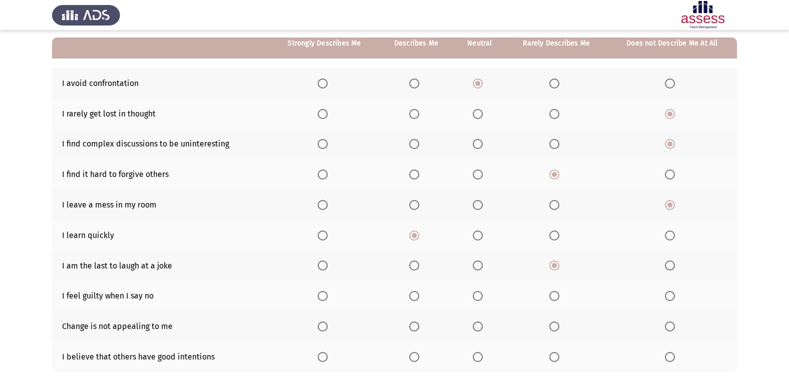
scroll to position [93, 0]
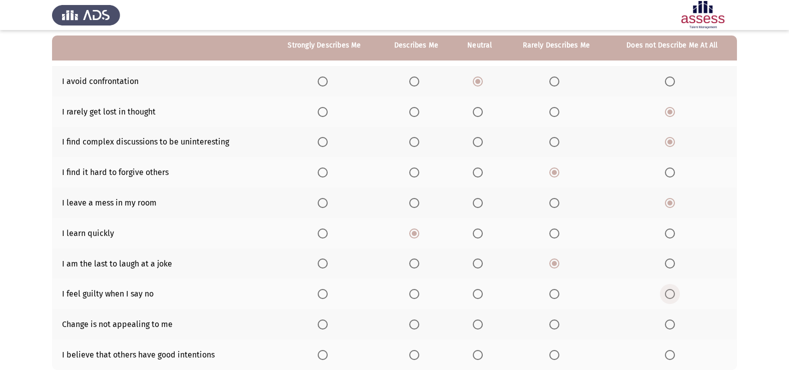
click at [672, 292] on span "Select an option" at bounding box center [670, 294] width 10 height 10
click at [672, 292] on input "Select an option" at bounding box center [670, 294] width 10 height 10
click at [668, 323] on span "Select an option" at bounding box center [670, 325] width 10 height 10
click at [668, 323] on input "Select an option" at bounding box center [670, 325] width 10 height 10
click at [552, 356] on span "Select an option" at bounding box center [554, 355] width 10 height 10
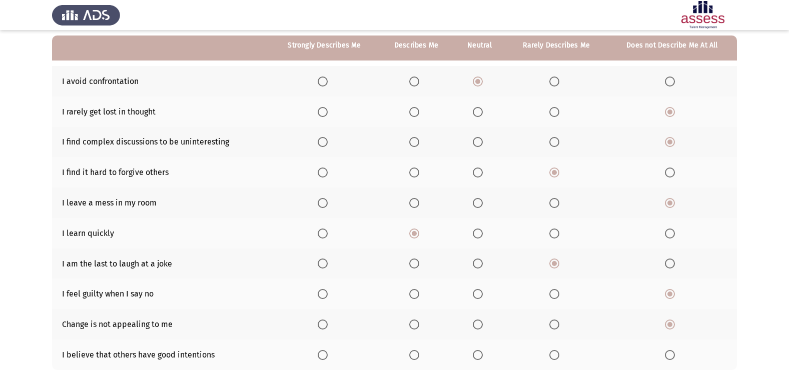
click at [552, 356] on input "Select an option" at bounding box center [554, 355] width 10 height 10
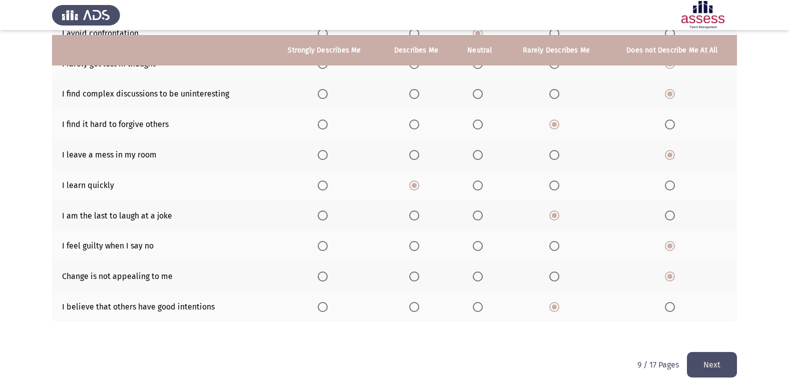
scroll to position [146, 0]
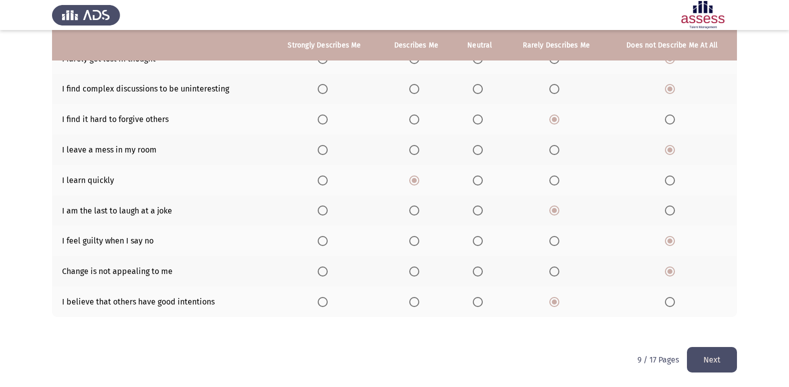
click at [725, 361] on button "Next" at bounding box center [712, 360] width 50 height 26
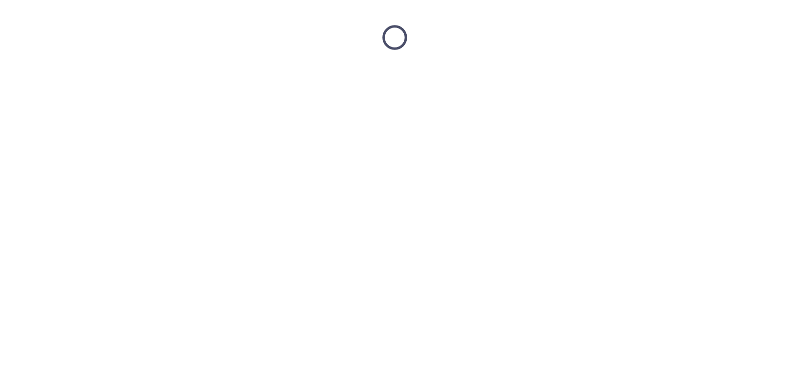
scroll to position [0, 0]
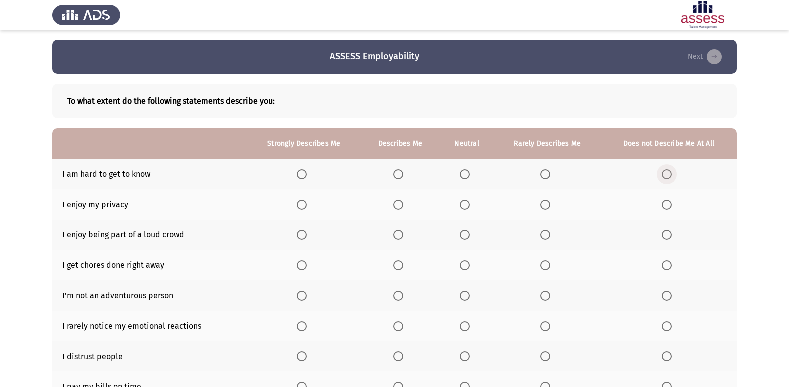
click at [670, 176] on span "Select an option" at bounding box center [667, 175] width 10 height 10
click at [670, 176] on input "Select an option" at bounding box center [667, 175] width 10 height 10
click at [464, 204] on span "Select an option" at bounding box center [465, 205] width 10 height 10
click at [464, 204] on input "Select an option" at bounding box center [465, 205] width 10 height 10
click at [400, 208] on span "Select an option" at bounding box center [398, 205] width 10 height 10
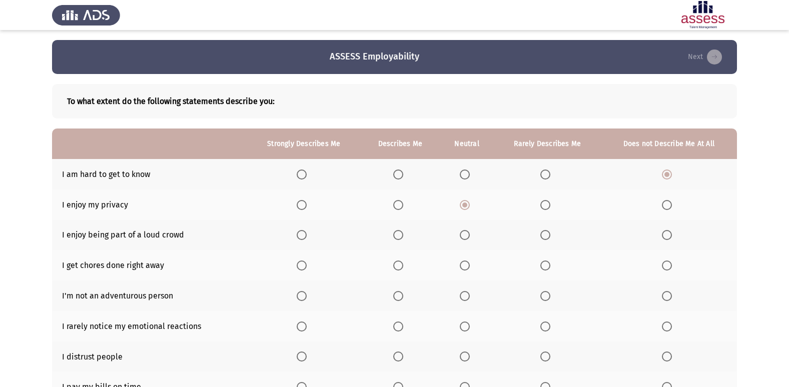
click at [400, 208] on input "Select an option" at bounding box center [398, 205] width 10 height 10
click at [546, 236] on span "Select an option" at bounding box center [545, 235] width 10 height 10
click at [546, 236] on input "Select an option" at bounding box center [545, 235] width 10 height 10
click at [462, 268] on span "Select an option" at bounding box center [465, 266] width 10 height 10
click at [462, 268] on input "Select an option" at bounding box center [465, 266] width 10 height 10
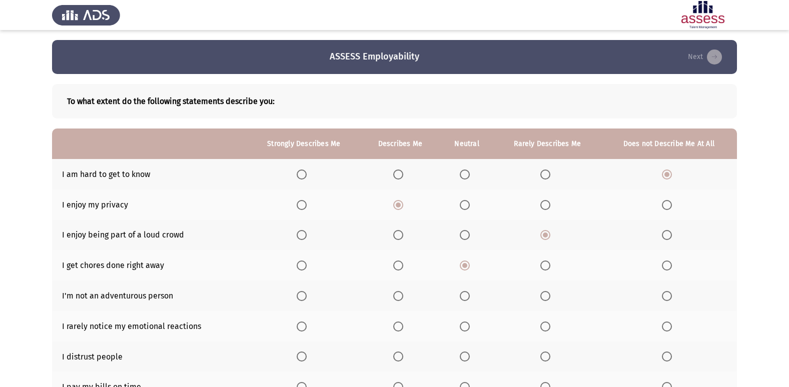
click at [669, 296] on span "Select an option" at bounding box center [667, 296] width 10 height 10
click at [669, 296] on input "Select an option" at bounding box center [667, 296] width 10 height 10
click at [544, 325] on span "Select an option" at bounding box center [545, 327] width 10 height 10
click at [544, 325] on input "Select an option" at bounding box center [545, 327] width 10 height 10
click at [665, 359] on span "Select an option" at bounding box center [667, 357] width 10 height 10
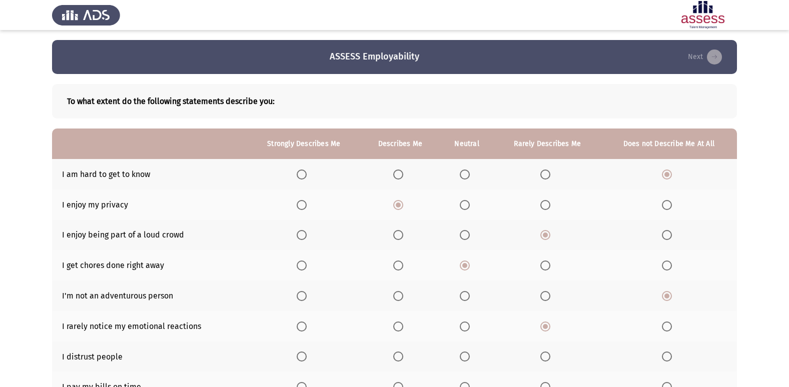
click at [665, 359] on input "Select an option" at bounding box center [667, 357] width 10 height 10
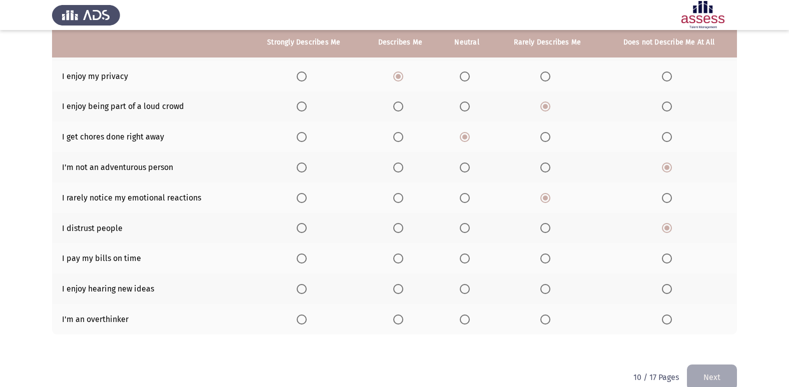
scroll to position [131, 0]
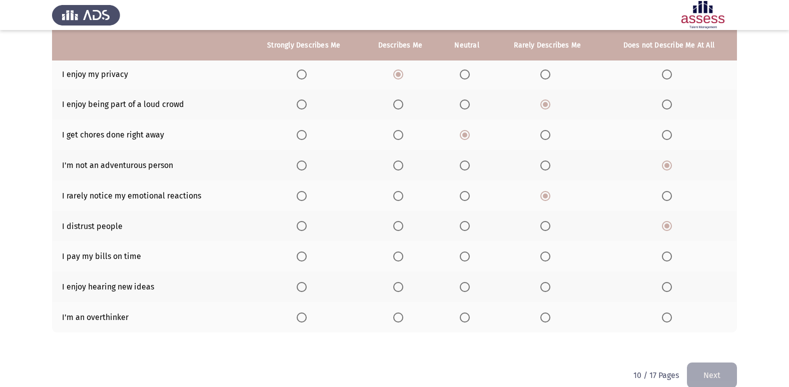
click at [397, 259] on span "Select an option" at bounding box center [398, 257] width 10 height 10
click at [397, 259] on input "Select an option" at bounding box center [398, 257] width 10 height 10
click at [300, 282] on span "Select an option" at bounding box center [302, 287] width 10 height 10
click at [300, 282] on input "Select an option" at bounding box center [302, 287] width 10 height 10
click at [461, 316] on span "Select an option" at bounding box center [465, 318] width 10 height 10
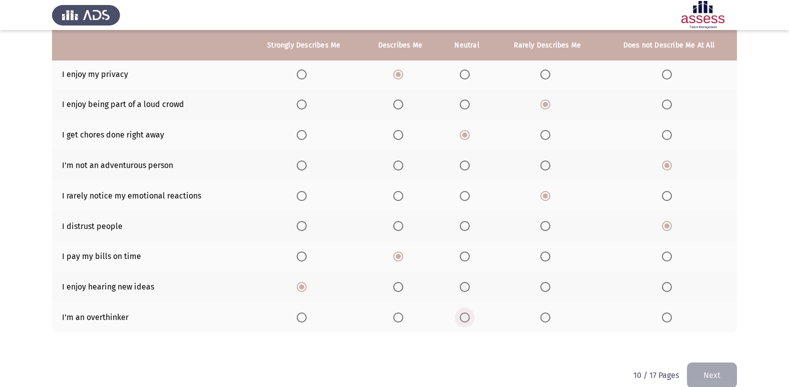
click at [461, 316] on input "Select an option" at bounding box center [465, 318] width 10 height 10
click at [715, 372] on button "Next" at bounding box center [712, 376] width 50 height 26
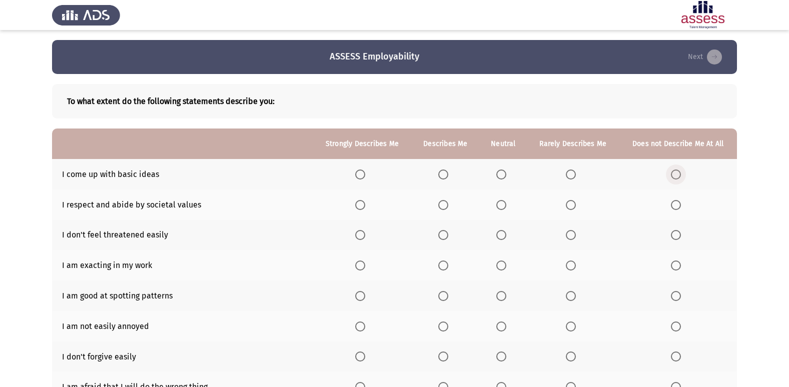
click at [677, 176] on span "Select an option" at bounding box center [676, 175] width 10 height 10
click at [677, 176] on input "Select an option" at bounding box center [676, 175] width 10 height 10
click at [502, 203] on span "Select an option" at bounding box center [501, 205] width 10 height 10
click at [502, 203] on input "Select an option" at bounding box center [501, 205] width 10 height 10
click at [361, 239] on span "Select an option" at bounding box center [360, 235] width 10 height 10
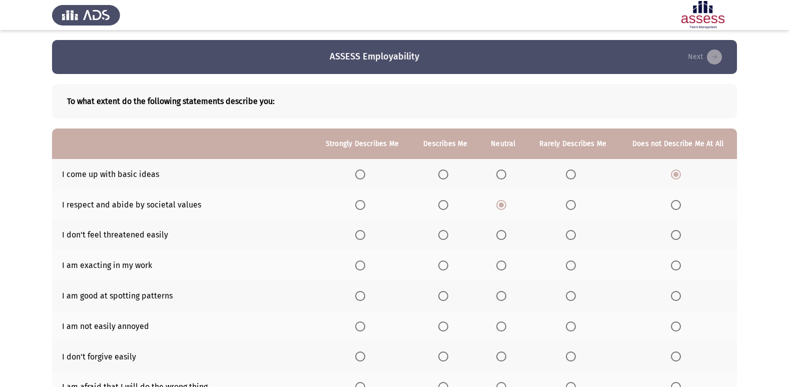
click at [361, 239] on input "Select an option" at bounding box center [360, 235] width 10 height 10
click at [443, 266] on span "Select an option" at bounding box center [443, 266] width 10 height 10
click at [443, 266] on input "Select an option" at bounding box center [443, 266] width 10 height 10
click at [443, 297] on span "Select an option" at bounding box center [443, 296] width 10 height 10
click at [443, 297] on input "Select an option" at bounding box center [443, 296] width 10 height 10
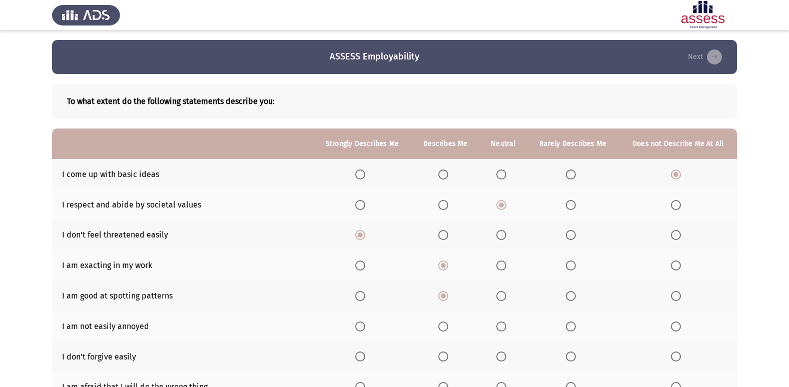
click at [673, 327] on span "Select an option" at bounding box center [676, 327] width 10 height 10
click at [673, 327] on input "Select an option" at bounding box center [676, 327] width 10 height 10
click at [501, 358] on span "Select an option" at bounding box center [501, 357] width 10 height 10
click at [501, 358] on input "Select an option" at bounding box center [501, 357] width 10 height 10
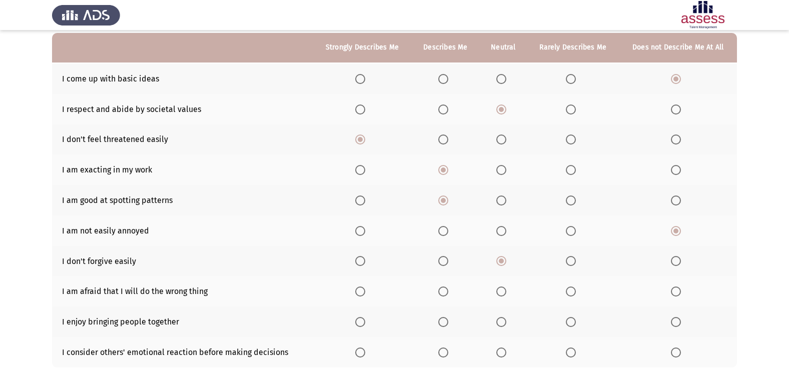
scroll to position [99, 0]
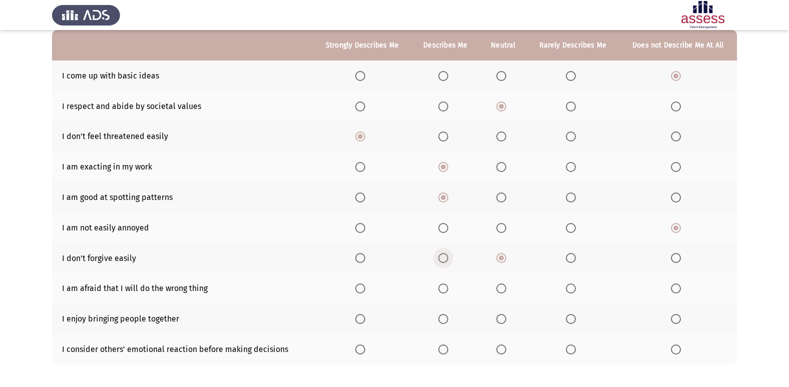
click at [440, 258] on span "Select an option" at bounding box center [443, 258] width 10 height 10
click at [440, 258] on input "Select an option" at bounding box center [443, 258] width 10 height 10
click at [573, 288] on span "Select an option" at bounding box center [571, 289] width 10 height 10
click at [573, 288] on input "Select an option" at bounding box center [571, 289] width 10 height 10
click at [500, 316] on span "Select an option" at bounding box center [501, 319] width 10 height 10
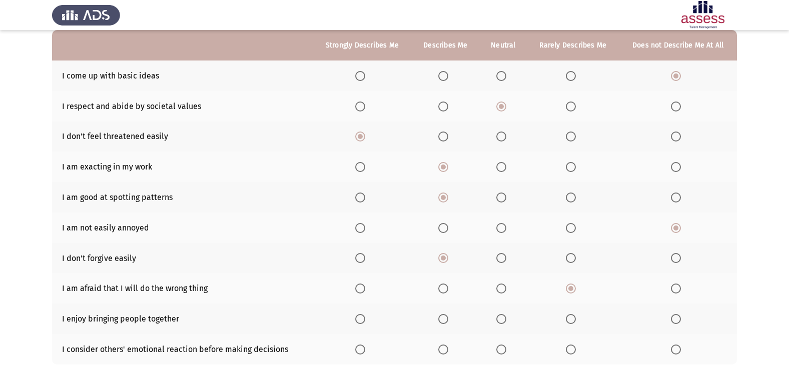
click at [500, 316] on input "Select an option" at bounding box center [501, 319] width 10 height 10
click at [575, 349] on span "Select an option" at bounding box center [571, 350] width 10 height 10
click at [575, 349] on input "Select an option" at bounding box center [571, 350] width 10 height 10
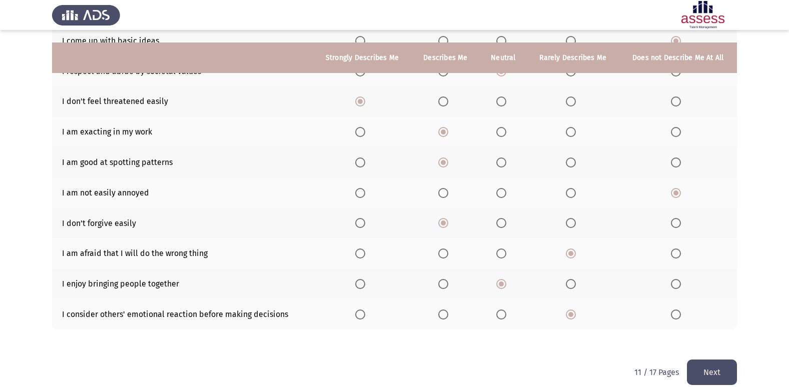
scroll to position [146, 0]
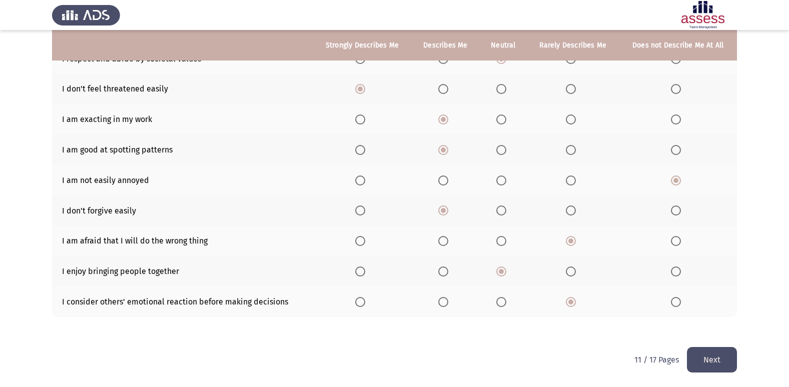
click at [721, 358] on button "Next" at bounding box center [712, 360] width 50 height 26
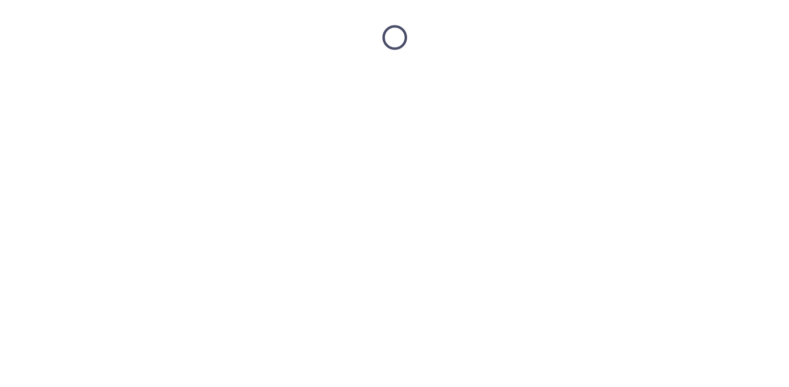
scroll to position [0, 0]
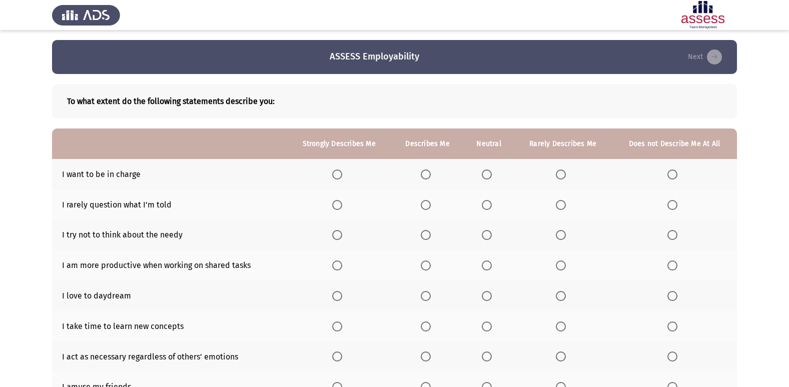
click at [487, 179] on span "Select an option" at bounding box center [487, 175] width 10 height 10
click at [487, 179] on input "Select an option" at bounding box center [487, 175] width 10 height 10
click at [558, 173] on span "Select an option" at bounding box center [561, 175] width 10 height 10
click at [558, 173] on input "Select an option" at bounding box center [561, 175] width 10 height 10
click at [562, 209] on span "Select an option" at bounding box center [561, 205] width 10 height 10
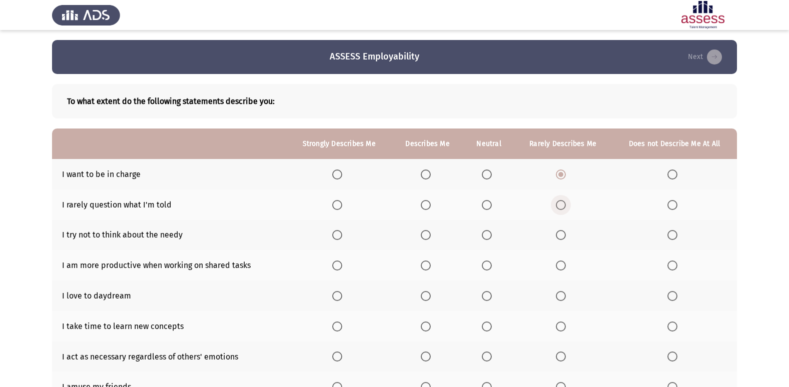
click at [562, 209] on input "Select an option" at bounding box center [561, 205] width 10 height 10
click at [563, 235] on span "Select an option" at bounding box center [561, 235] width 10 height 10
click at [563, 235] on input "Select an option" at bounding box center [561, 235] width 10 height 10
click at [335, 263] on span "Select an option" at bounding box center [337, 266] width 10 height 10
click at [335, 263] on input "Select an option" at bounding box center [337, 266] width 10 height 10
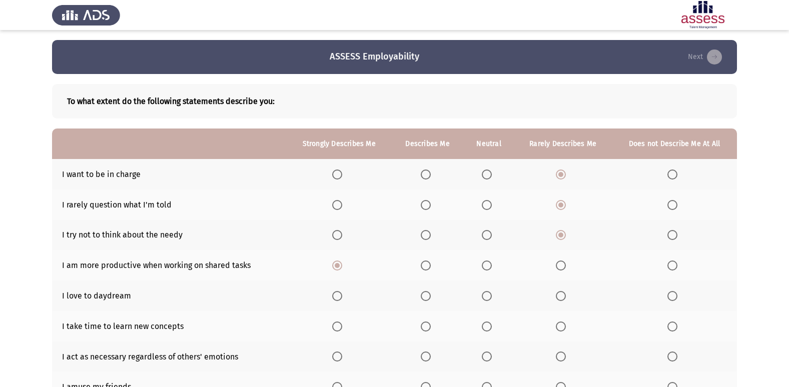
click at [671, 300] on span "Select an option" at bounding box center [673, 296] width 10 height 10
click at [671, 300] on input "Select an option" at bounding box center [673, 296] width 10 height 10
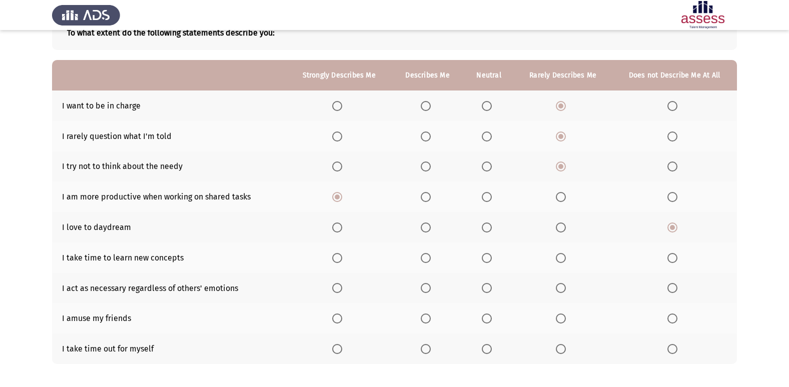
scroll to position [70, 0]
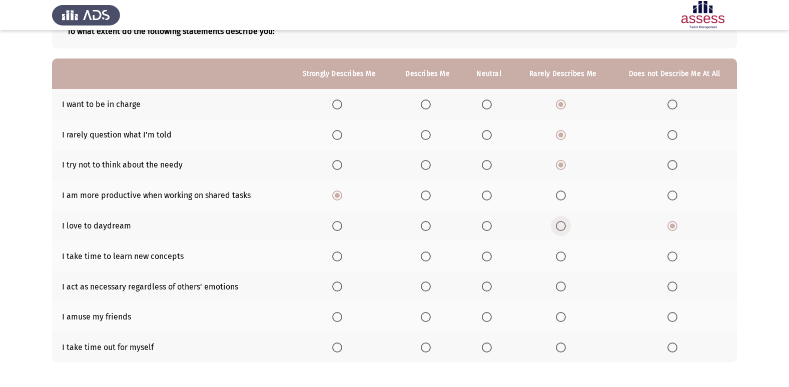
click at [561, 221] on span "Select an option" at bounding box center [561, 226] width 10 height 10
click at [561, 221] on input "Select an option" at bounding box center [561, 226] width 10 height 10
click at [486, 228] on span "Select an option" at bounding box center [487, 226] width 10 height 10
click at [486, 228] on input "Select an option" at bounding box center [487, 226] width 10 height 10
click at [566, 258] on span "Select an option" at bounding box center [561, 257] width 10 height 10
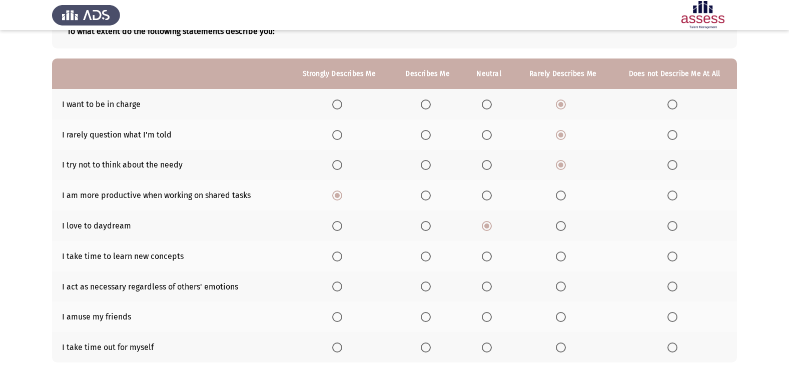
click at [566, 258] on input "Select an option" at bounding box center [561, 257] width 10 height 10
click at [676, 286] on span "Select an option" at bounding box center [673, 287] width 10 height 10
click at [676, 286] on input "Select an option" at bounding box center [673, 287] width 10 height 10
click at [565, 316] on span "Select an option" at bounding box center [561, 317] width 10 height 10
click at [565, 316] on input "Select an option" at bounding box center [561, 317] width 10 height 10
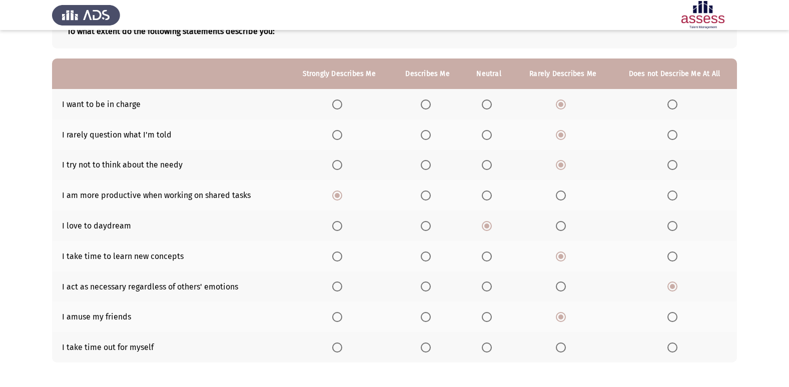
click at [561, 290] on span "Select an option" at bounding box center [561, 287] width 10 height 10
click at [561, 290] on input "Select an option" at bounding box center [561, 287] width 10 height 10
click at [487, 285] on span "Select an option" at bounding box center [487, 287] width 10 height 10
click at [487, 285] on input "Select an option" at bounding box center [487, 287] width 10 height 10
click at [428, 344] on span "Select an option" at bounding box center [426, 348] width 10 height 10
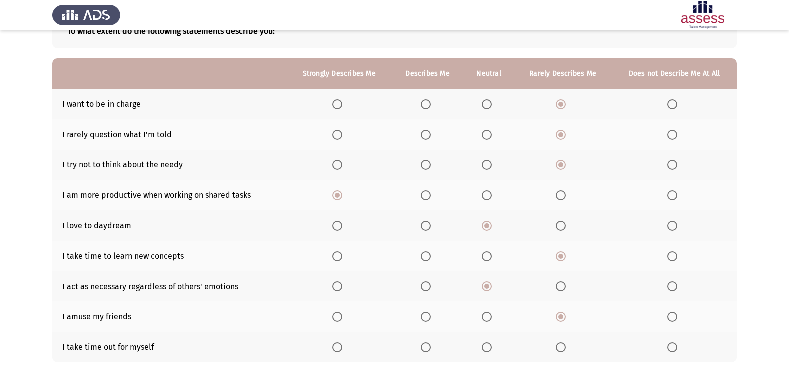
click at [428, 344] on input "Select an option" at bounding box center [426, 348] width 10 height 10
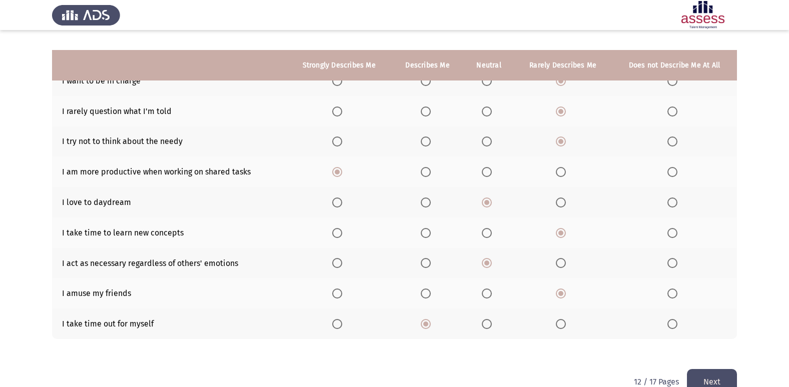
scroll to position [116, 0]
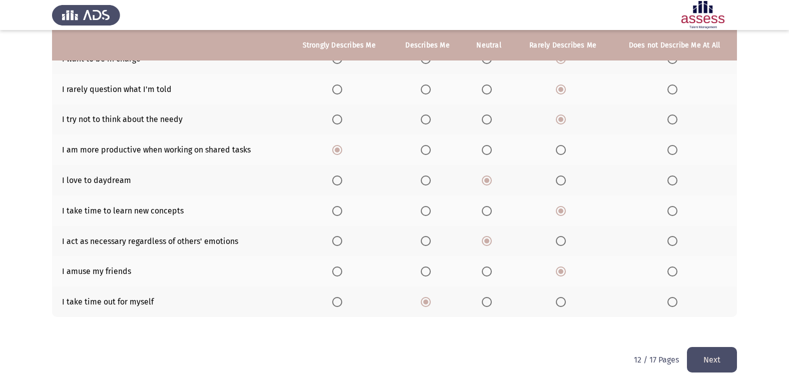
click at [708, 357] on button "Next" at bounding box center [712, 360] width 50 height 26
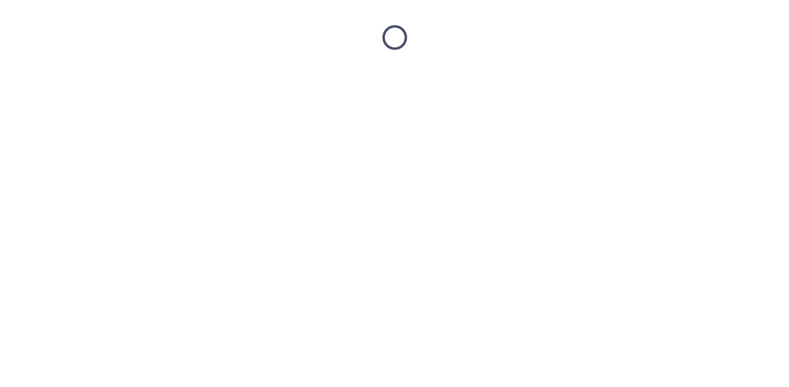
scroll to position [0, 0]
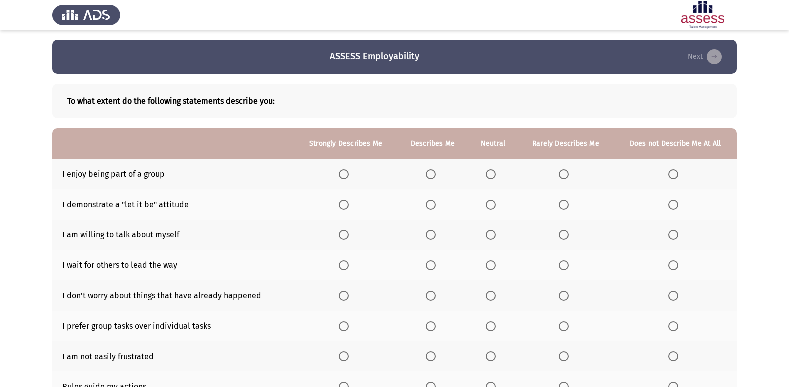
click at [432, 176] on span "Select an option" at bounding box center [431, 175] width 10 height 10
click at [432, 176] on input "Select an option" at bounding box center [431, 175] width 10 height 10
click at [494, 207] on span "Select an option" at bounding box center [491, 205] width 10 height 10
click at [494, 207] on input "Select an option" at bounding box center [491, 205] width 10 height 10
click at [432, 237] on span "Select an option" at bounding box center [431, 235] width 10 height 10
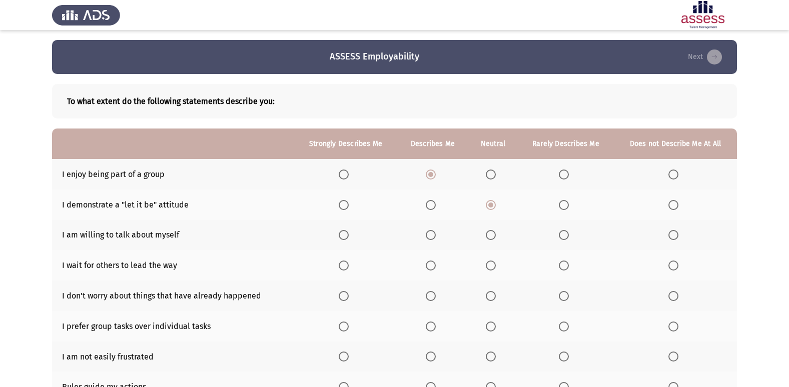
click at [432, 237] on input "Select an option" at bounding box center [431, 235] width 10 height 10
click at [432, 269] on span "Select an option" at bounding box center [431, 266] width 10 height 10
click at [432, 269] on input "Select an option" at bounding box center [431, 266] width 10 height 10
click at [671, 263] on span "Select an option" at bounding box center [674, 266] width 10 height 10
click at [671, 263] on input "Select an option" at bounding box center [674, 266] width 10 height 10
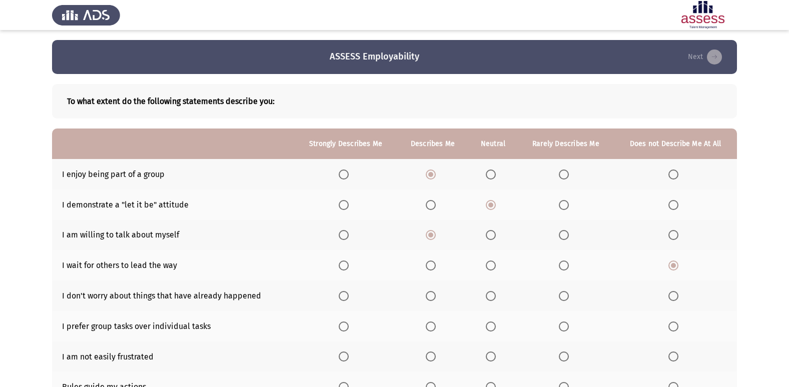
click at [429, 298] on span "Select an option" at bounding box center [431, 296] width 10 height 10
click at [429, 298] on input "Select an option" at bounding box center [431, 296] width 10 height 10
click at [564, 326] on span "Select an option" at bounding box center [564, 327] width 10 height 10
click at [564, 326] on input "Select an option" at bounding box center [564, 327] width 10 height 10
click at [436, 356] on span "Select an option" at bounding box center [431, 357] width 10 height 10
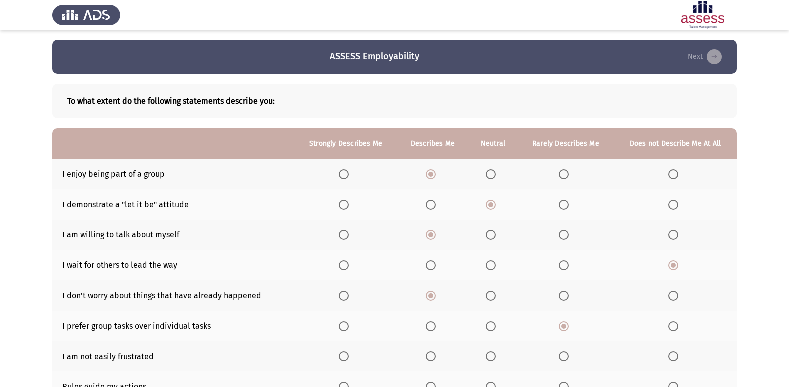
click at [436, 356] on input "Select an option" at bounding box center [431, 357] width 10 height 10
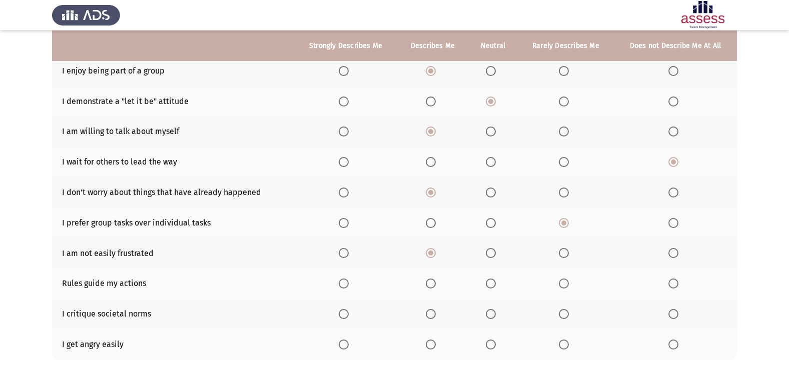
scroll to position [106, 0]
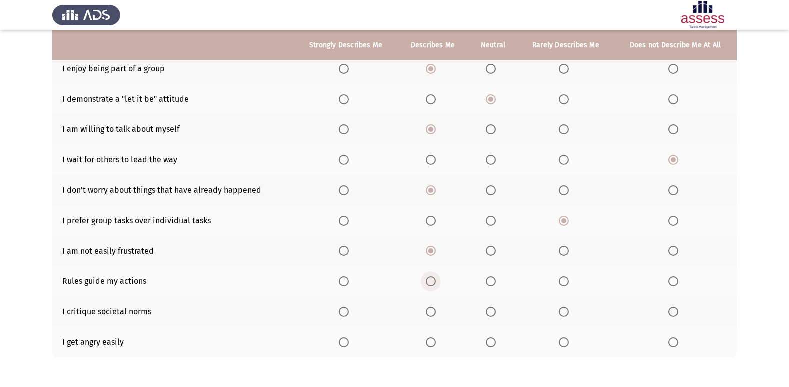
click at [433, 280] on span "Select an option" at bounding box center [431, 282] width 10 height 10
click at [433, 280] on input "Select an option" at bounding box center [431, 282] width 10 height 10
click at [566, 313] on span "Select an option" at bounding box center [564, 312] width 10 height 10
click at [566, 313] on input "Select an option" at bounding box center [564, 312] width 10 height 10
click at [672, 342] on span "Select an option" at bounding box center [674, 343] width 10 height 10
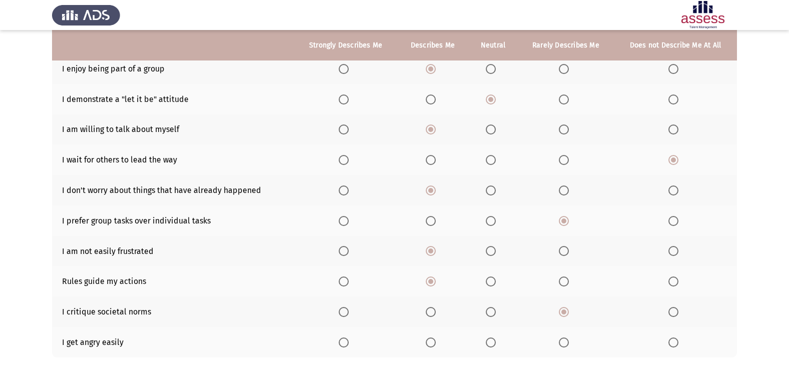
click at [672, 342] on input "Select an option" at bounding box center [674, 343] width 10 height 10
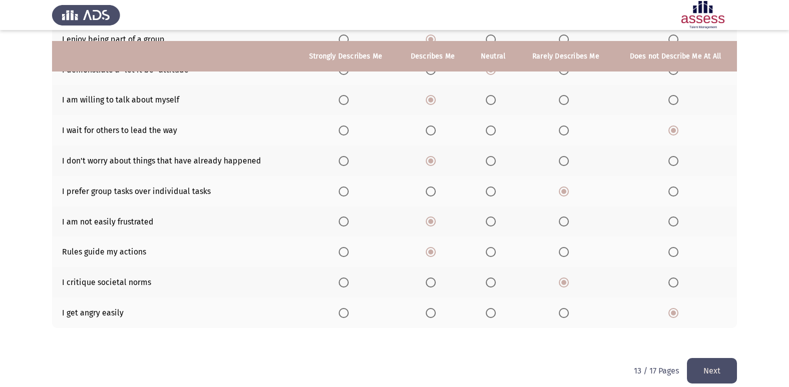
scroll to position [146, 0]
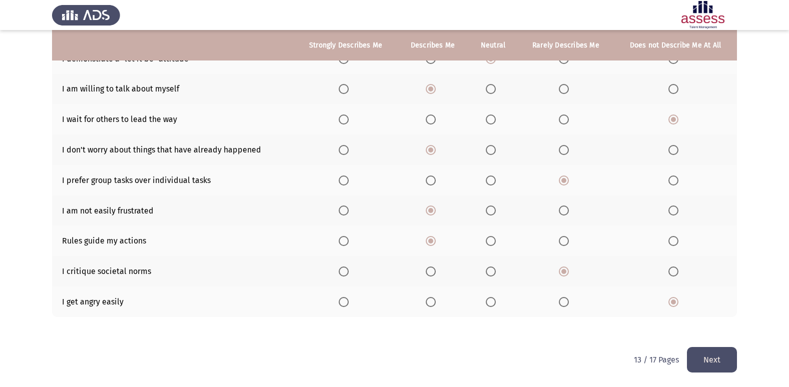
click at [699, 355] on button "Next" at bounding box center [712, 360] width 50 height 26
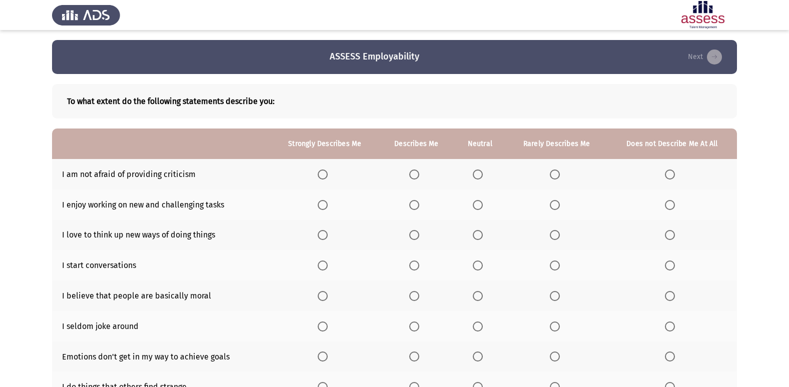
click at [482, 173] on span "Select an option" at bounding box center [478, 175] width 10 height 10
click at [482, 173] on input "Select an option" at bounding box center [478, 175] width 10 height 10
click at [323, 202] on span "Select an option" at bounding box center [323, 205] width 10 height 10
click at [323, 202] on input "Select an option" at bounding box center [323, 205] width 10 height 10
click at [324, 238] on span "Select an option" at bounding box center [323, 235] width 10 height 10
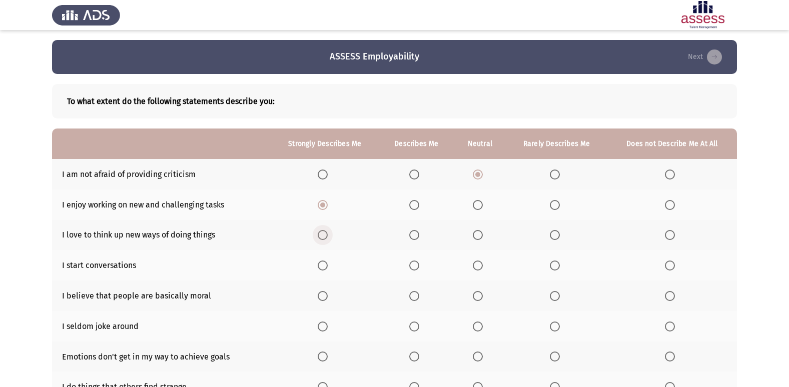
click at [324, 238] on input "Select an option" at bounding box center [323, 235] width 10 height 10
click at [414, 264] on span "Select an option" at bounding box center [414, 266] width 10 height 10
click at [414, 264] on input "Select an option" at bounding box center [414, 266] width 10 height 10
click at [557, 298] on span "Select an option" at bounding box center [555, 296] width 10 height 10
click at [557, 298] on input "Select an option" at bounding box center [555, 296] width 10 height 10
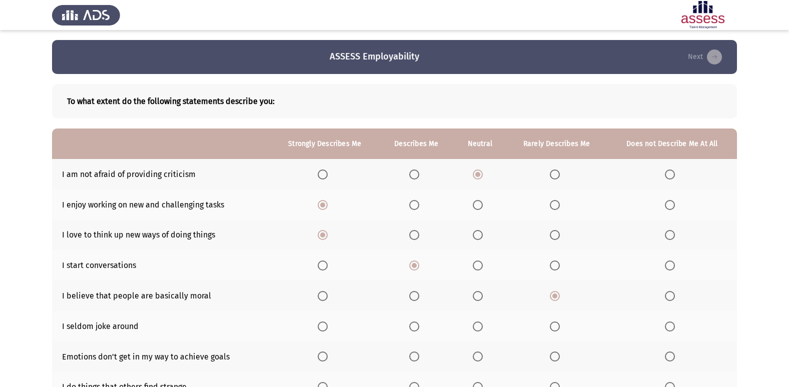
click at [478, 323] on span "Select an option" at bounding box center [478, 327] width 10 height 10
click at [478, 323] on input "Select an option" at bounding box center [478, 327] width 10 height 10
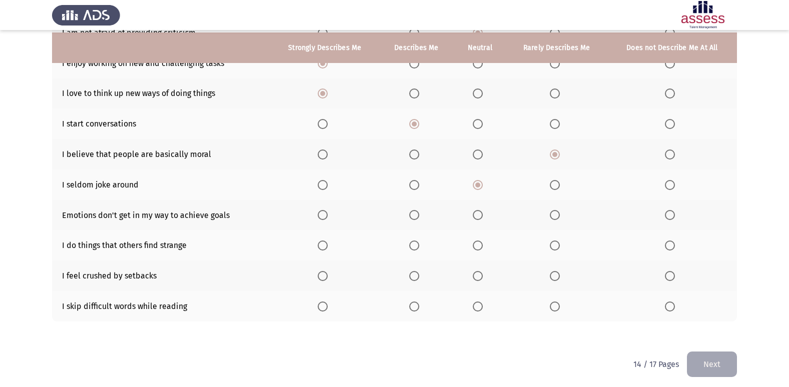
scroll to position [144, 0]
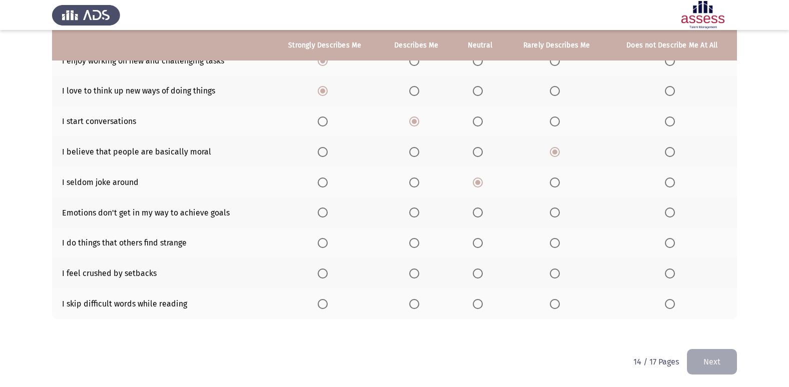
click at [550, 177] on mat-radio-button "Select an option" at bounding box center [557, 182] width 14 height 11
click at [552, 182] on span "Select an option" at bounding box center [555, 183] width 10 height 10
click at [552, 182] on input "Select an option" at bounding box center [555, 183] width 10 height 10
click at [416, 214] on span "Select an option" at bounding box center [414, 213] width 10 height 10
click at [416, 214] on input "Select an option" at bounding box center [414, 213] width 10 height 10
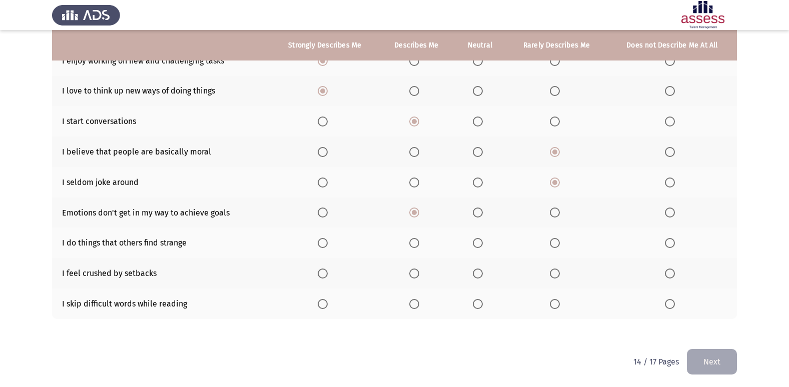
click at [669, 243] on span "Select an option" at bounding box center [670, 243] width 10 height 10
click at [669, 243] on input "Select an option" at bounding box center [670, 243] width 10 height 10
click at [672, 275] on span "Select an option" at bounding box center [670, 274] width 10 height 10
click at [672, 275] on input "Select an option" at bounding box center [670, 274] width 10 height 10
click at [477, 301] on span "Select an option" at bounding box center [478, 304] width 10 height 10
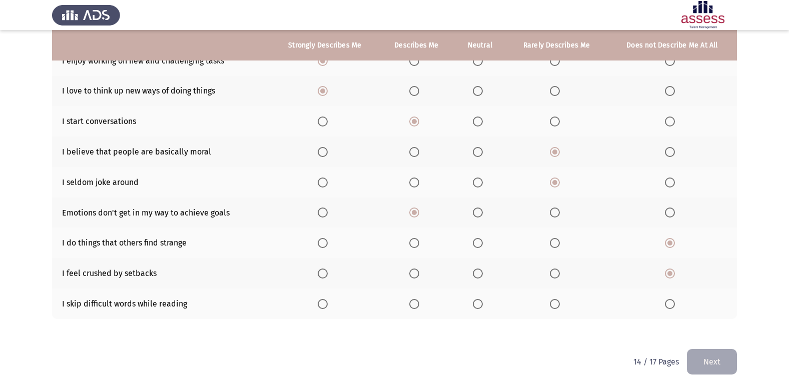
click at [477, 301] on input "Select an option" at bounding box center [478, 304] width 10 height 10
click at [727, 358] on button "Next" at bounding box center [712, 362] width 50 height 26
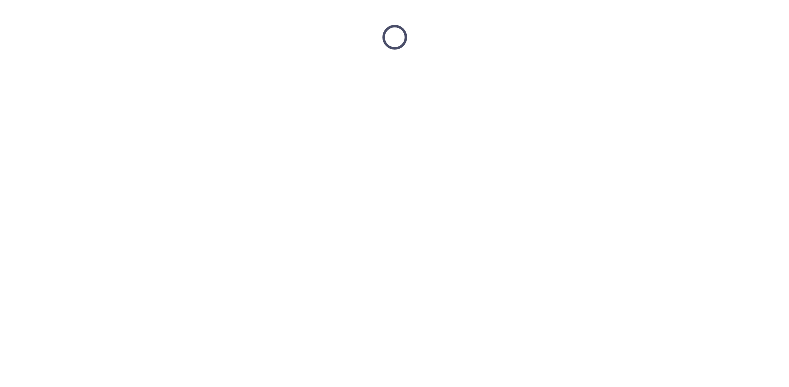
scroll to position [0, 0]
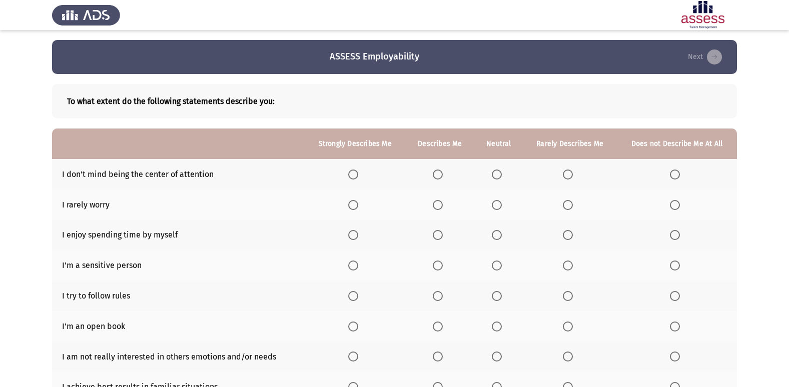
click at [349, 172] on th at bounding box center [355, 174] width 101 height 31
click at [357, 177] on span "Select an option" at bounding box center [353, 175] width 10 height 10
click at [357, 177] on input "Select an option" at bounding box center [353, 175] width 10 height 10
click at [442, 207] on span "Select an option" at bounding box center [438, 205] width 10 height 10
click at [442, 207] on input "Select an option" at bounding box center [438, 205] width 10 height 10
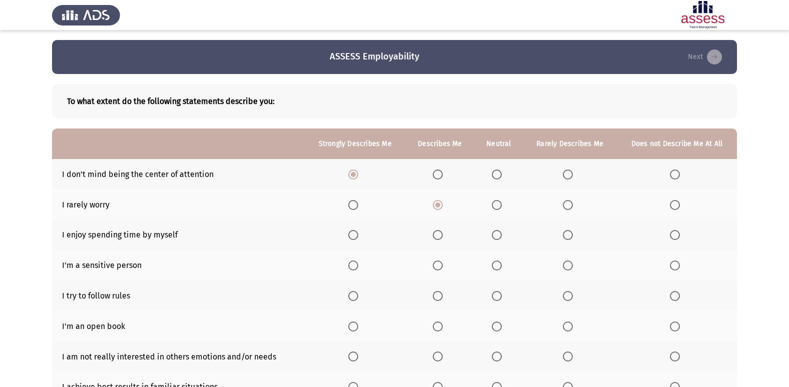
click at [435, 235] on span "Select an option" at bounding box center [438, 235] width 10 height 10
click at [435, 235] on input "Select an option" at bounding box center [438, 235] width 10 height 10
click at [567, 265] on span "Select an option" at bounding box center [568, 266] width 10 height 10
click at [567, 265] on input "Select an option" at bounding box center [568, 266] width 10 height 10
click at [437, 299] on span "Select an option" at bounding box center [438, 296] width 10 height 10
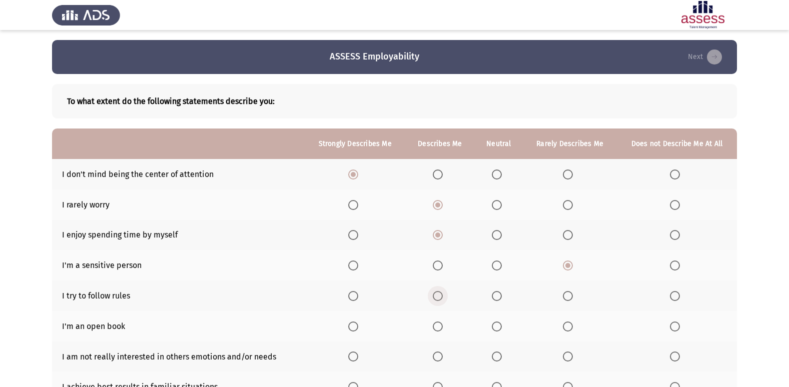
click at [437, 299] on input "Select an option" at bounding box center [438, 296] width 10 height 10
click at [678, 325] on span "Select an option" at bounding box center [675, 327] width 10 height 10
click at [678, 325] on input "Select an option" at bounding box center [675, 327] width 10 height 10
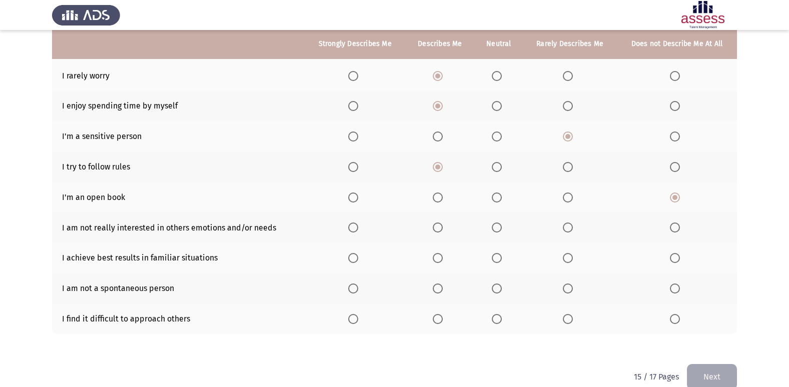
scroll to position [132, 0]
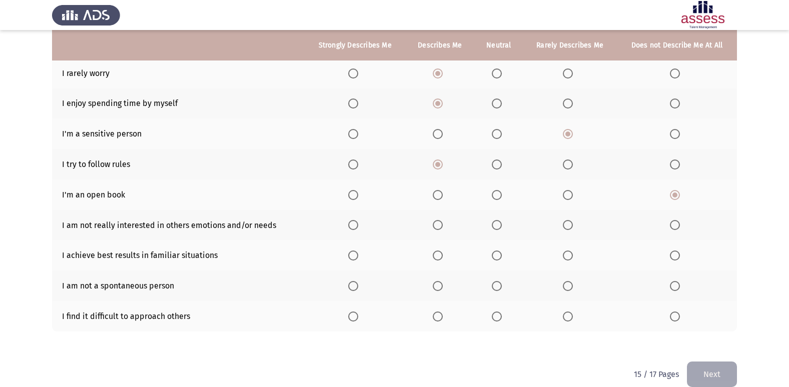
click at [497, 226] on span "Select an option" at bounding box center [497, 225] width 10 height 10
click at [497, 226] on input "Select an option" at bounding box center [497, 225] width 10 height 10
click at [438, 254] on span "Select an option" at bounding box center [438, 256] width 10 height 10
click at [438, 254] on input "Select an option" at bounding box center [438, 256] width 10 height 10
click at [502, 286] on span "Select an option" at bounding box center [497, 286] width 10 height 10
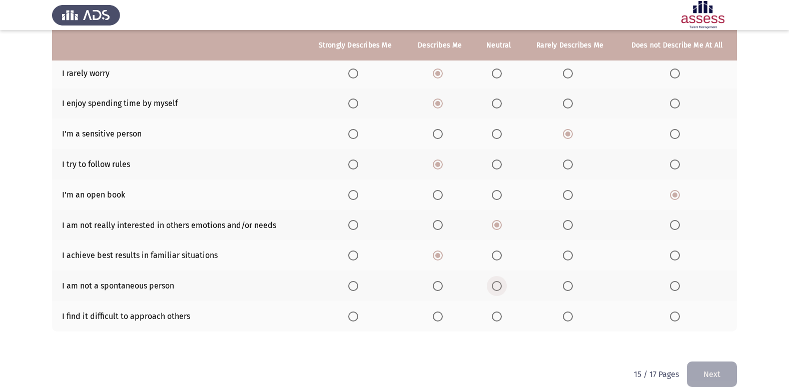
click at [502, 286] on input "Select an option" at bounding box center [497, 286] width 10 height 10
click at [569, 318] on span "Select an option" at bounding box center [568, 317] width 10 height 10
click at [569, 318] on input "Select an option" at bounding box center [568, 317] width 10 height 10
click at [697, 365] on button "Next" at bounding box center [712, 375] width 50 height 26
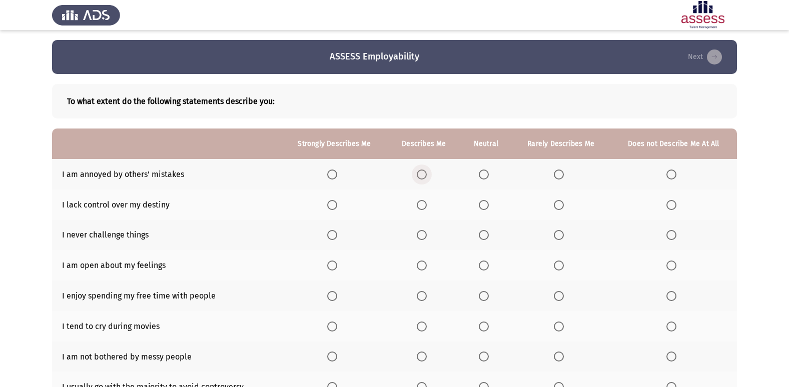
click at [424, 174] on span "Select an option" at bounding box center [422, 175] width 10 height 10
click at [424, 174] on input "Select an option" at bounding box center [422, 175] width 10 height 10
click at [424, 203] on span "Select an option" at bounding box center [422, 205] width 10 height 10
click at [424, 203] on input "Select an option" at bounding box center [422, 205] width 10 height 10
click at [667, 233] on span "Select an option" at bounding box center [672, 235] width 10 height 10
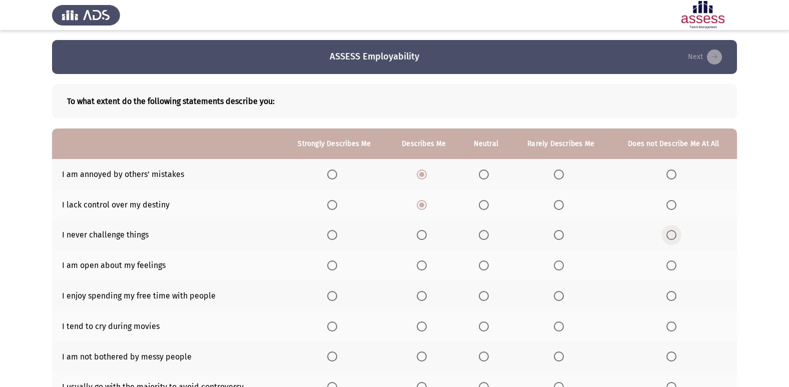
click at [667, 233] on input "Select an option" at bounding box center [672, 235] width 10 height 10
click at [669, 266] on span "Select an option" at bounding box center [672, 266] width 10 height 10
click at [669, 266] on input "Select an option" at bounding box center [672, 266] width 10 height 10
click at [671, 296] on span "Select an option" at bounding box center [672, 296] width 10 height 10
click at [671, 296] on input "Select an option" at bounding box center [672, 296] width 10 height 10
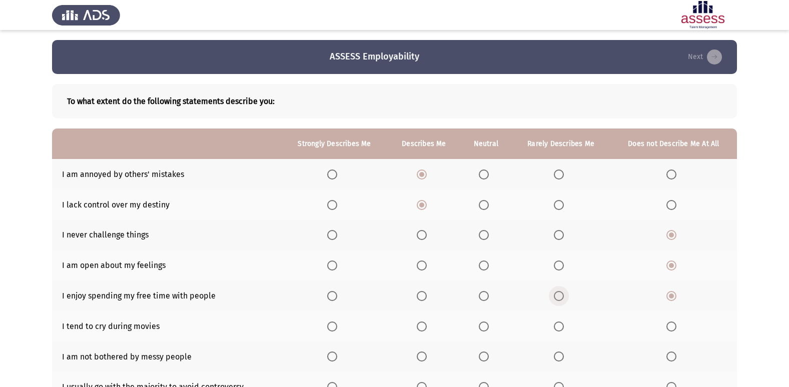
click at [563, 293] on span "Select an option" at bounding box center [559, 296] width 10 height 10
click at [563, 293] on input "Select an option" at bounding box center [559, 296] width 10 height 10
click at [556, 328] on span "Select an option" at bounding box center [559, 327] width 10 height 10
click at [556, 328] on input "Select an option" at bounding box center [559, 327] width 10 height 10
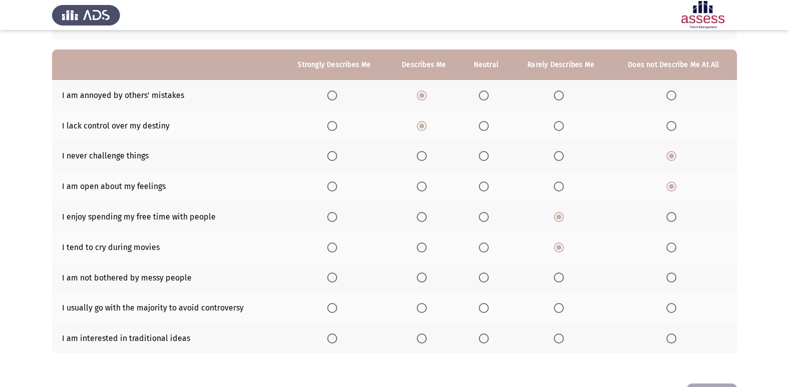
scroll to position [80, 0]
click at [555, 279] on span "Select an option" at bounding box center [559, 277] width 10 height 10
click at [555, 279] on input "Select an option" at bounding box center [559, 277] width 10 height 10
click at [674, 275] on span "Select an option" at bounding box center [672, 277] width 10 height 10
click at [674, 275] on input "Select an option" at bounding box center [672, 277] width 10 height 10
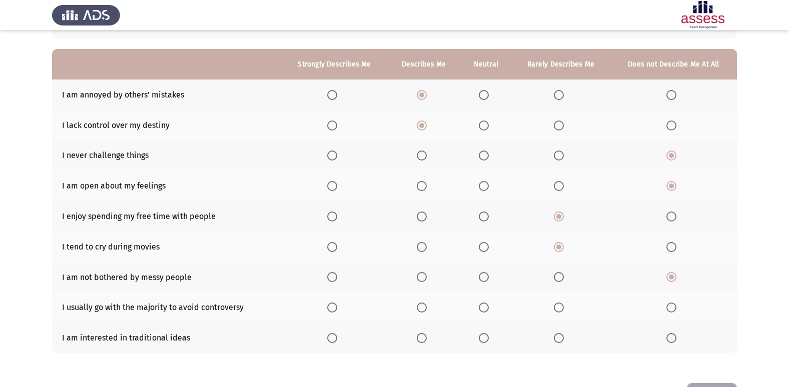
click at [561, 281] on span "Select an option" at bounding box center [559, 277] width 10 height 10
click at [561, 281] on input "Select an option" at bounding box center [559, 277] width 10 height 10
click at [675, 307] on span "Select an option" at bounding box center [672, 308] width 10 height 10
click at [675, 307] on input "Select an option" at bounding box center [672, 308] width 10 height 10
click at [425, 340] on span "Select an option" at bounding box center [422, 338] width 10 height 10
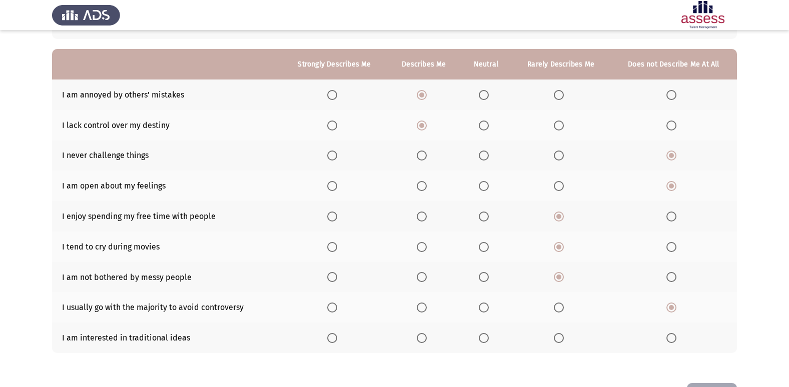
click at [425, 340] on input "Select an option" at bounding box center [422, 338] width 10 height 10
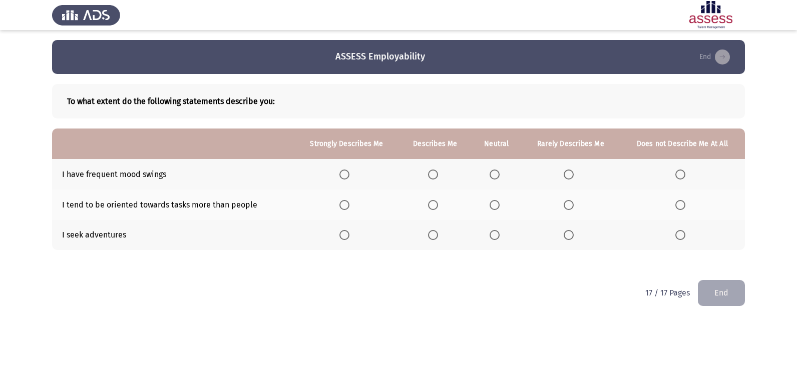
click at [491, 173] on span "Select an option" at bounding box center [494, 175] width 10 height 10
click at [491, 173] on input "Select an option" at bounding box center [494, 175] width 10 height 10
click at [346, 205] on span "Select an option" at bounding box center [344, 205] width 10 height 10
click at [346, 205] on input "Select an option" at bounding box center [344, 205] width 10 height 10
click at [343, 237] on span "Select an option" at bounding box center [344, 235] width 10 height 10
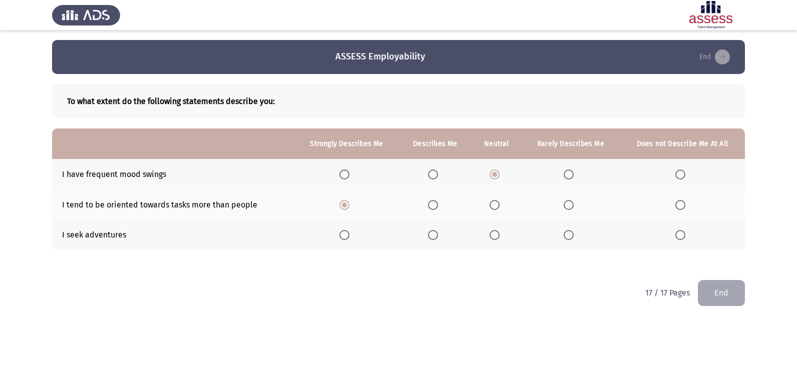
click at [343, 237] on input "Select an option" at bounding box center [344, 235] width 10 height 10
click at [493, 236] on span "Select an option" at bounding box center [494, 235] width 10 height 10
click at [493, 236] on input "Select an option" at bounding box center [494, 235] width 10 height 10
click at [714, 293] on button "End" at bounding box center [721, 293] width 47 height 26
